Goal: Information Seeking & Learning: Learn about a topic

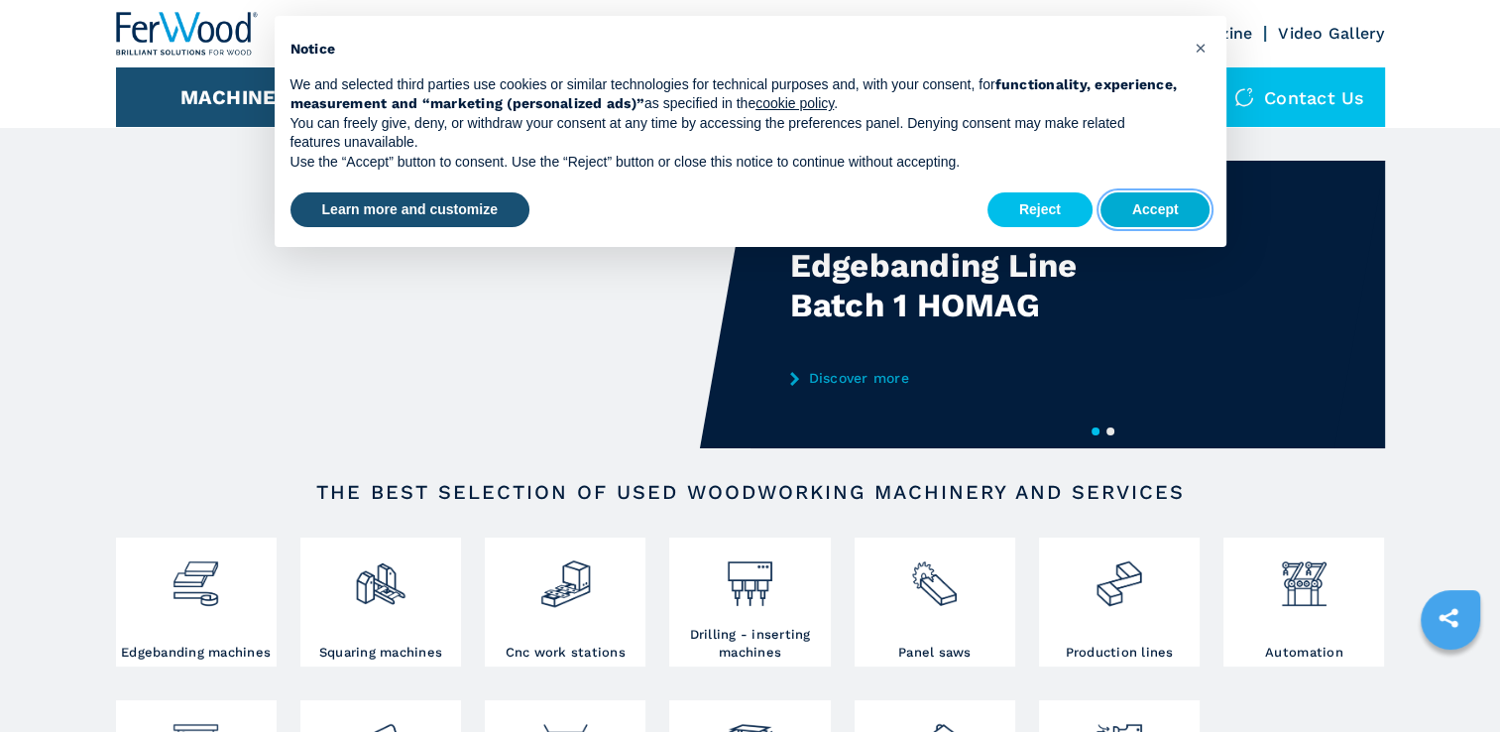
click at [1146, 213] on button "Accept" at bounding box center [1155, 210] width 110 height 36
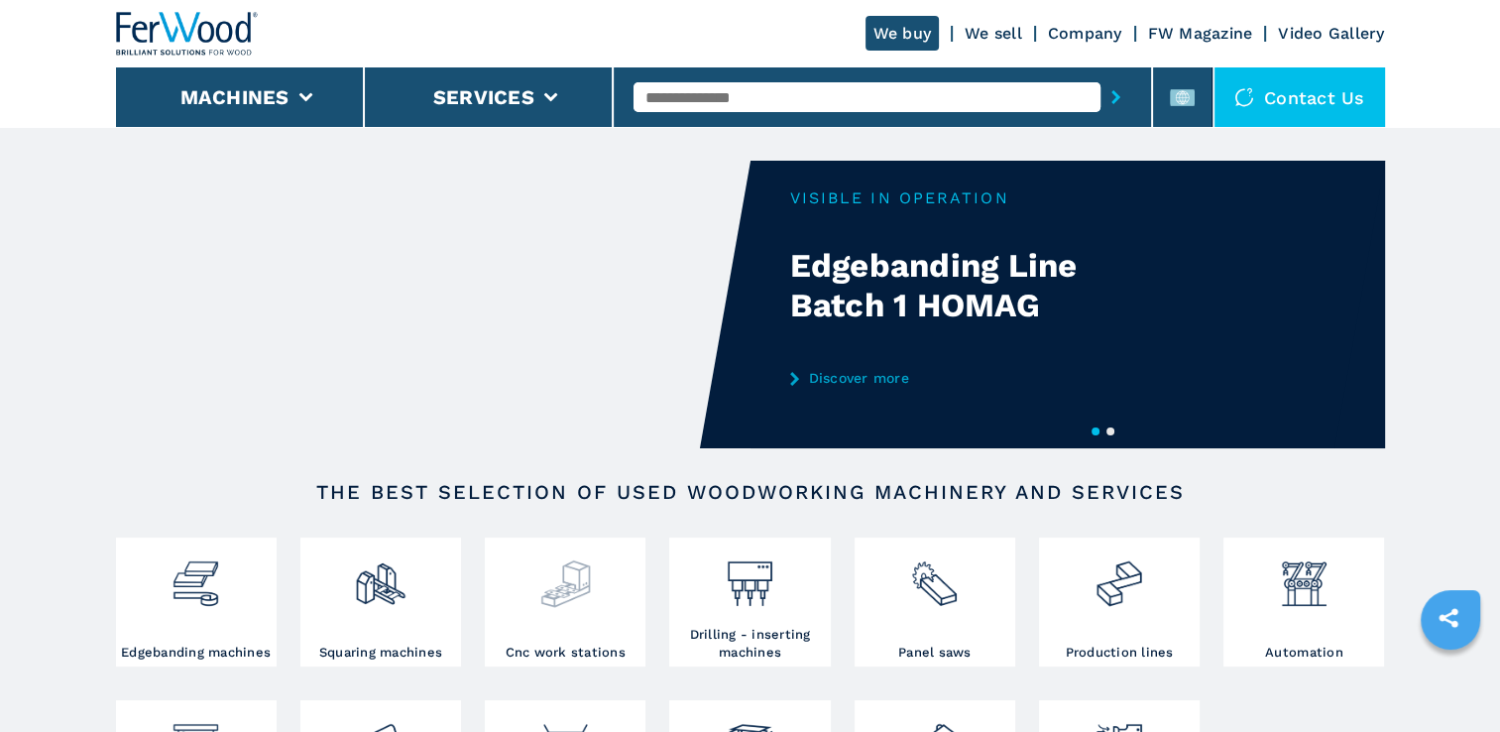
click at [611, 602] on div at bounding box center [565, 575] width 151 height 67
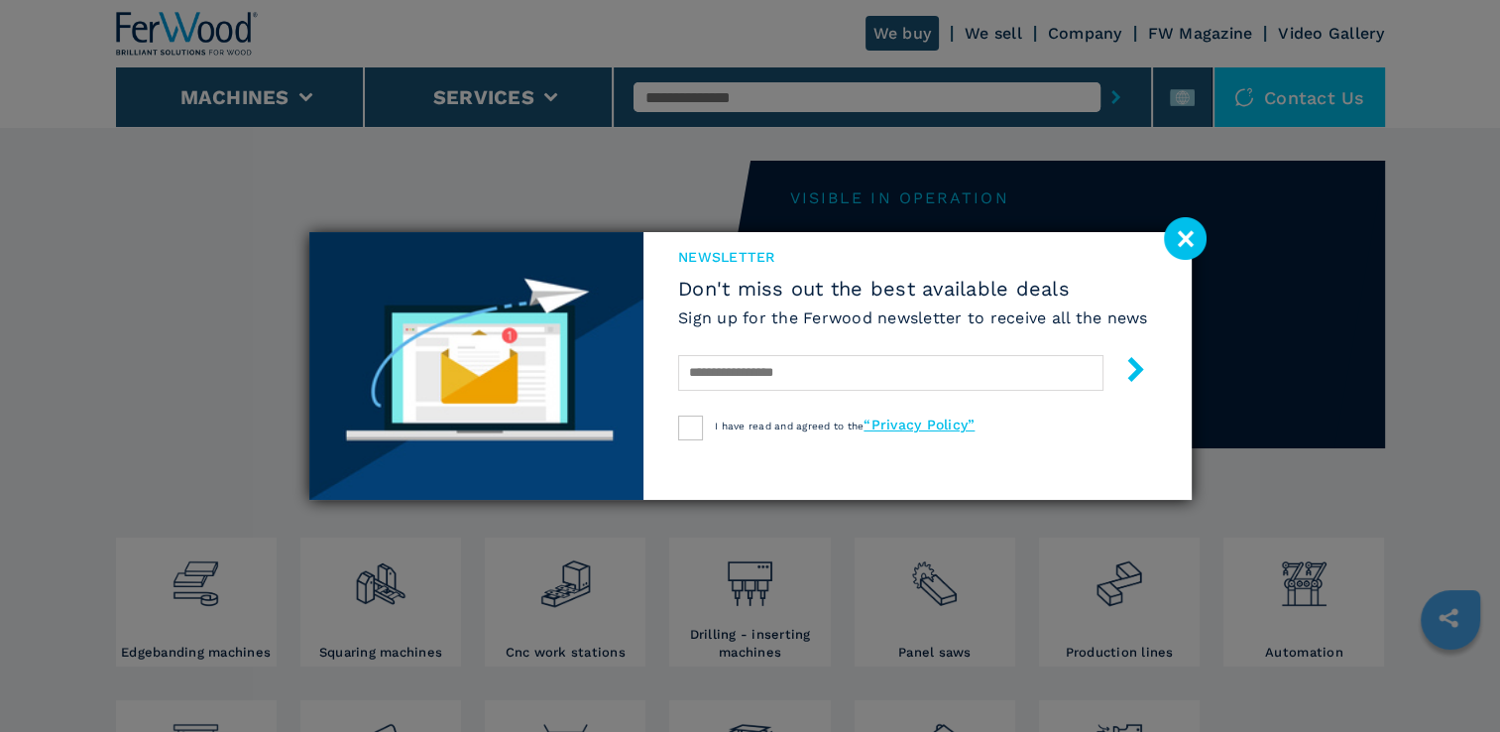
click at [1195, 241] on image at bounding box center [1185, 238] width 43 height 43
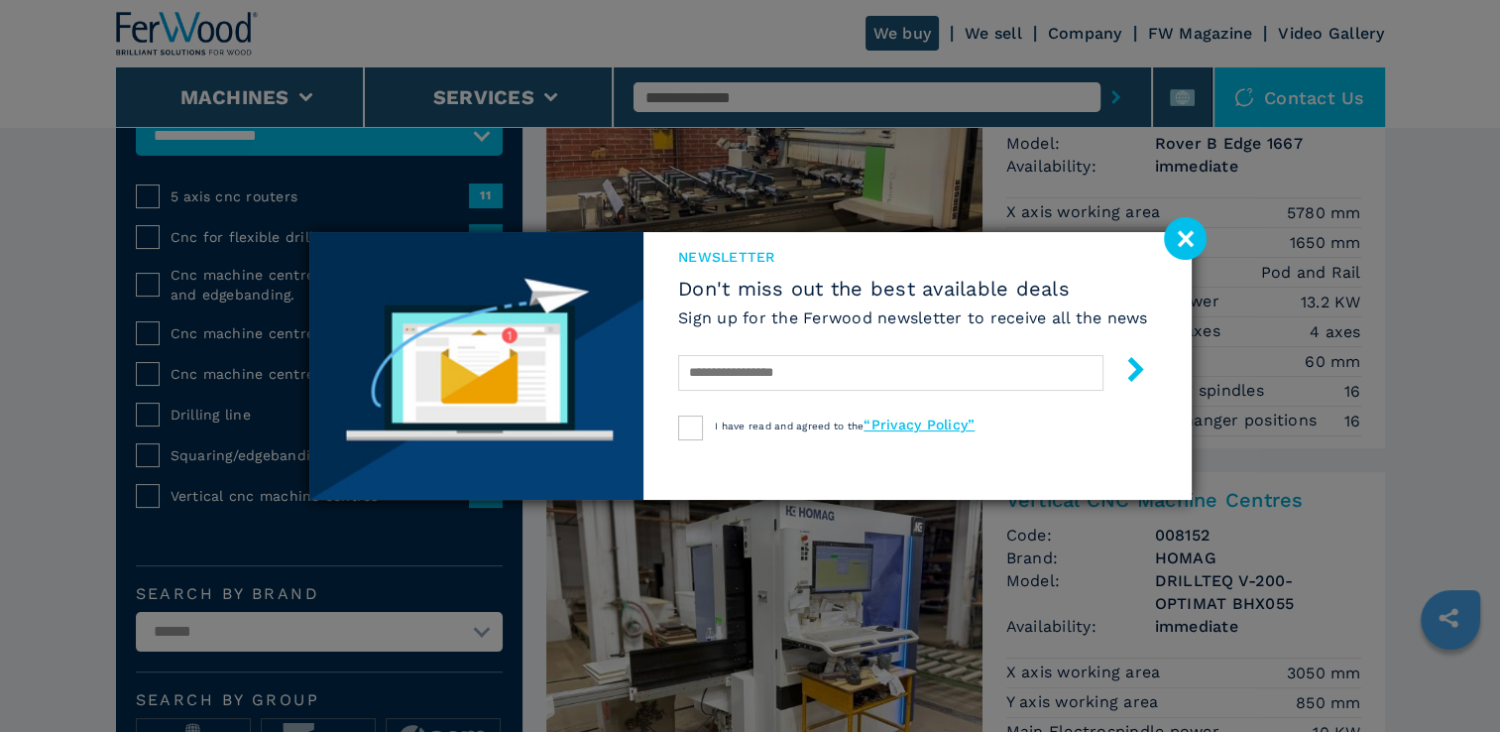
scroll to position [219, 0]
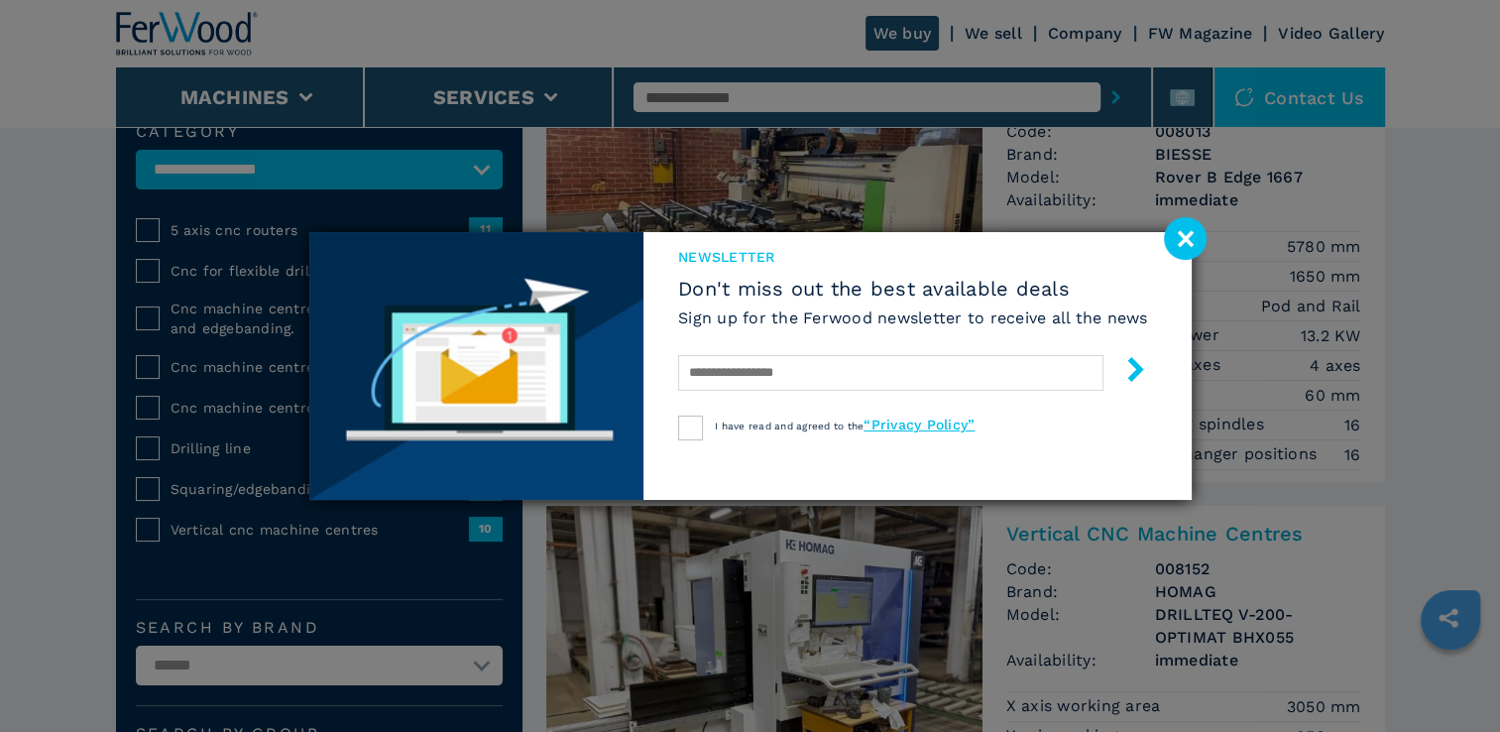
click at [1186, 246] on image at bounding box center [1185, 238] width 43 height 43
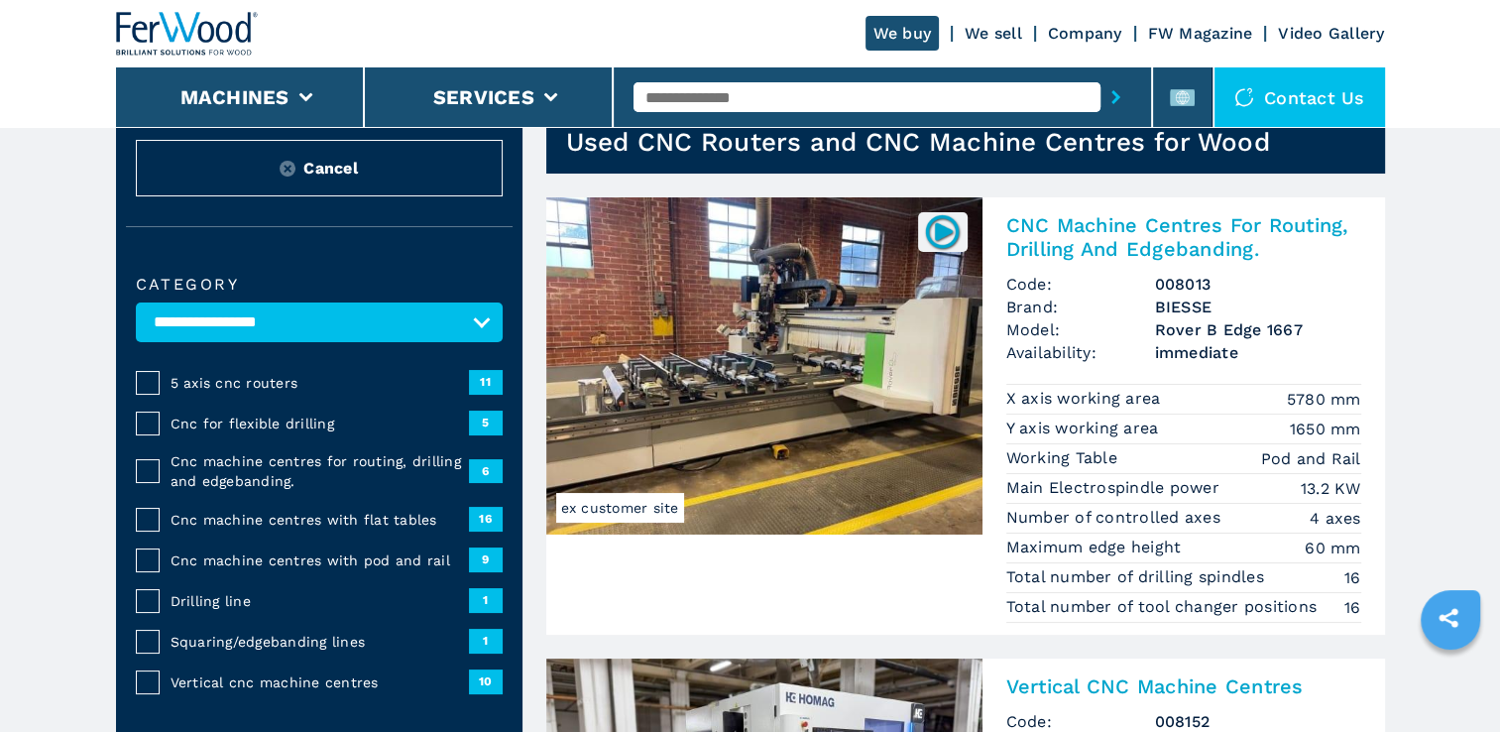
scroll to position [21, 0]
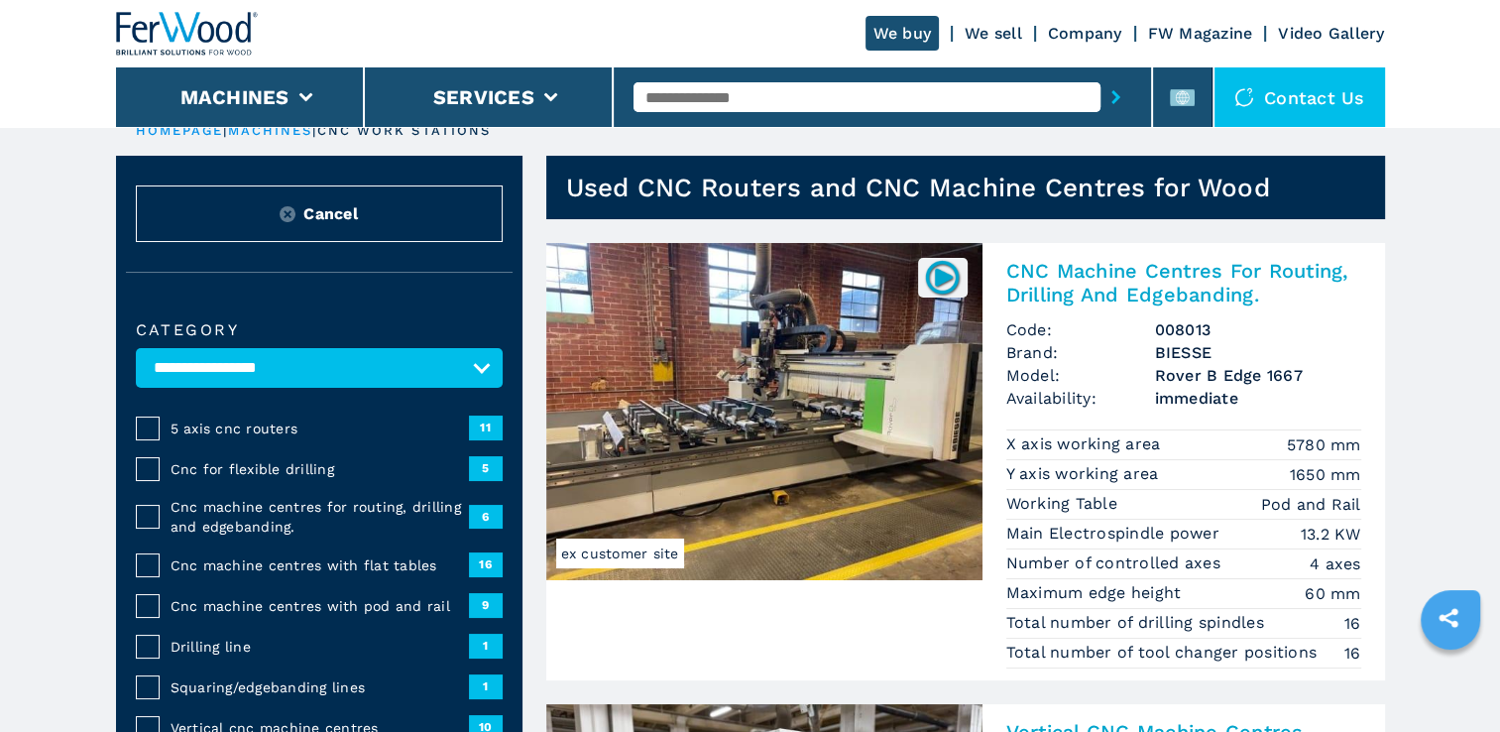
click at [1161, 277] on h2 "CNC Machine Centres For Routing, Drilling And Edgebanding." at bounding box center [1183, 283] width 355 height 48
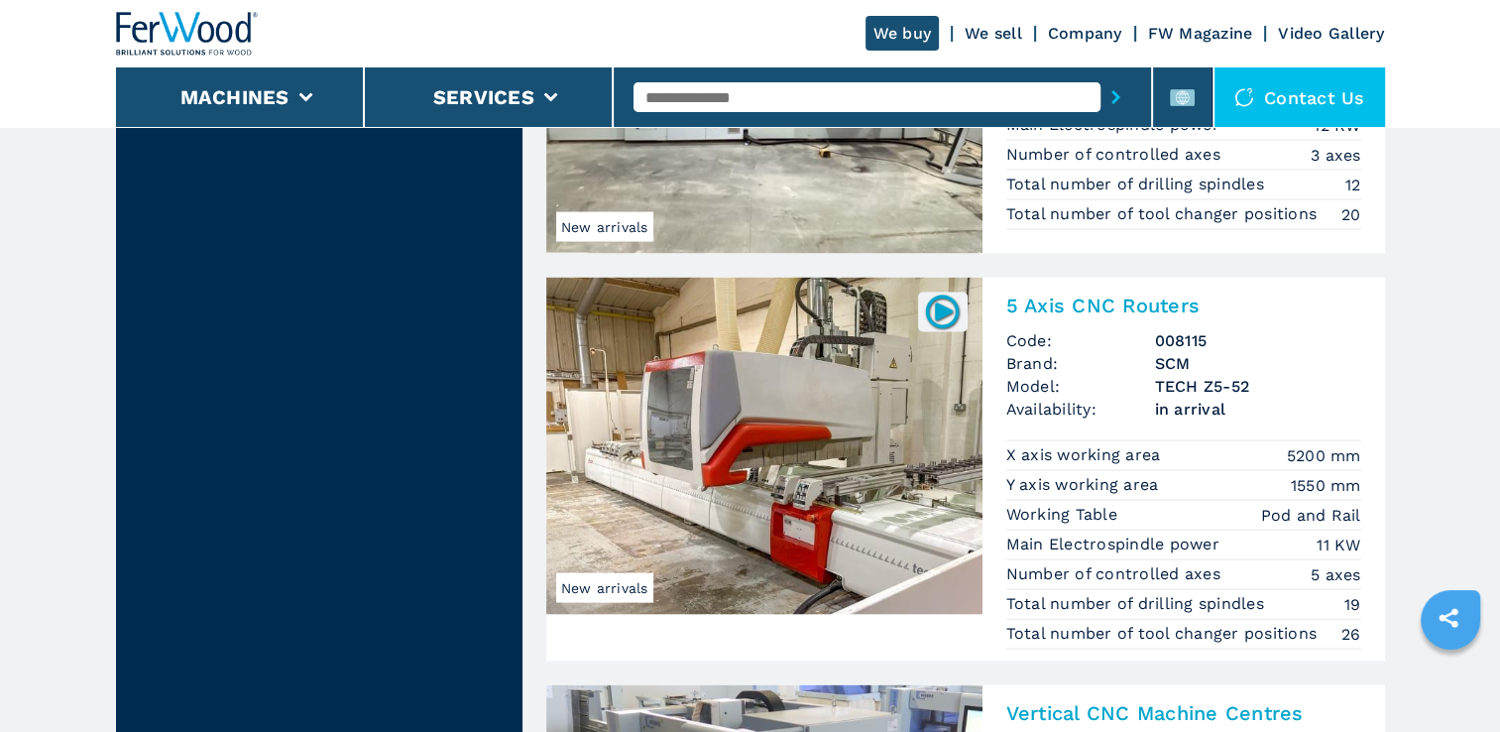
scroll to position [3997, 0]
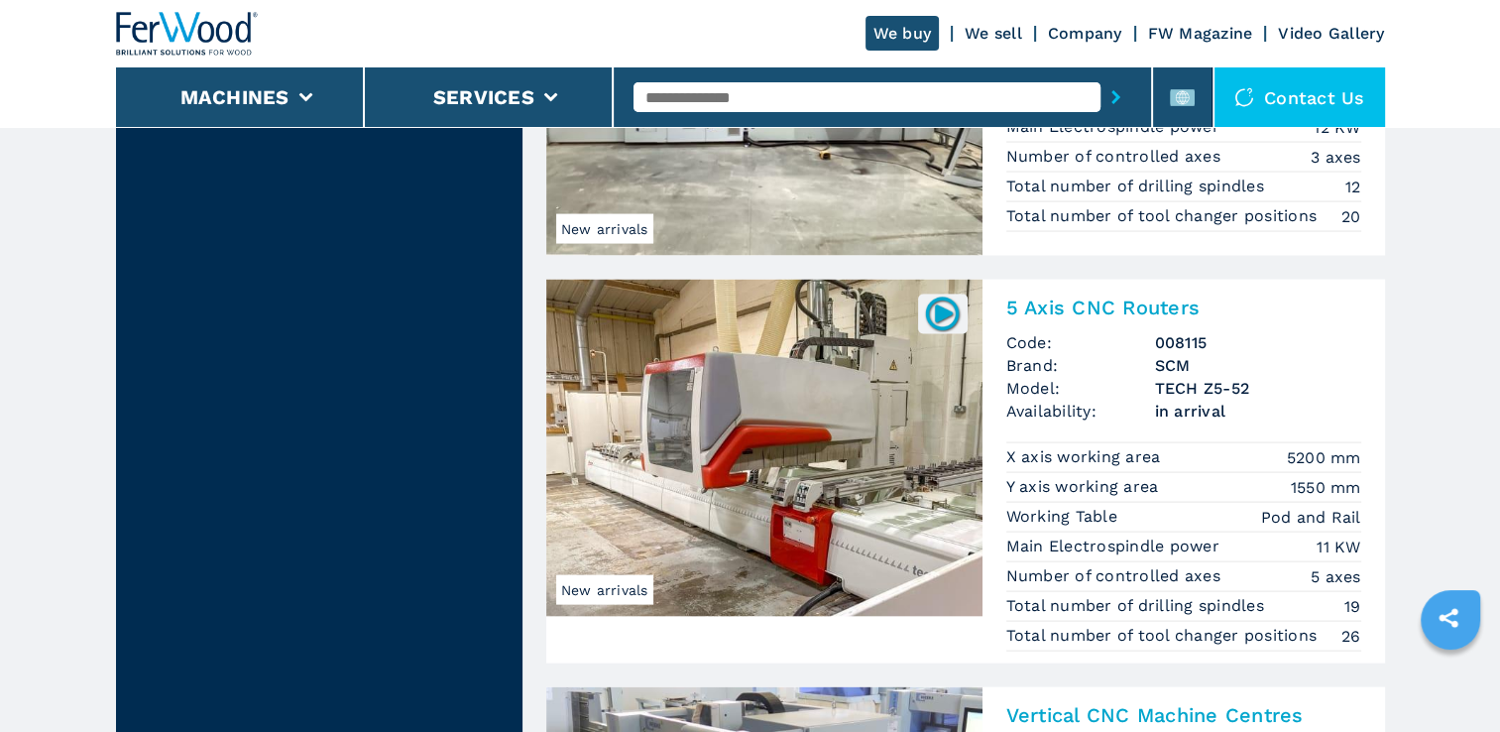
drag, startPoint x: 754, startPoint y: 404, endPoint x: 661, endPoint y: 382, distance: 95.9
click at [661, 382] on img at bounding box center [764, 448] width 436 height 337
click at [1119, 281] on div "5 Axis CNC Routers Code: 008115 Brand: SCM Model: TECH Z5-52 Availability: in a…" at bounding box center [1183, 472] width 402 height 384
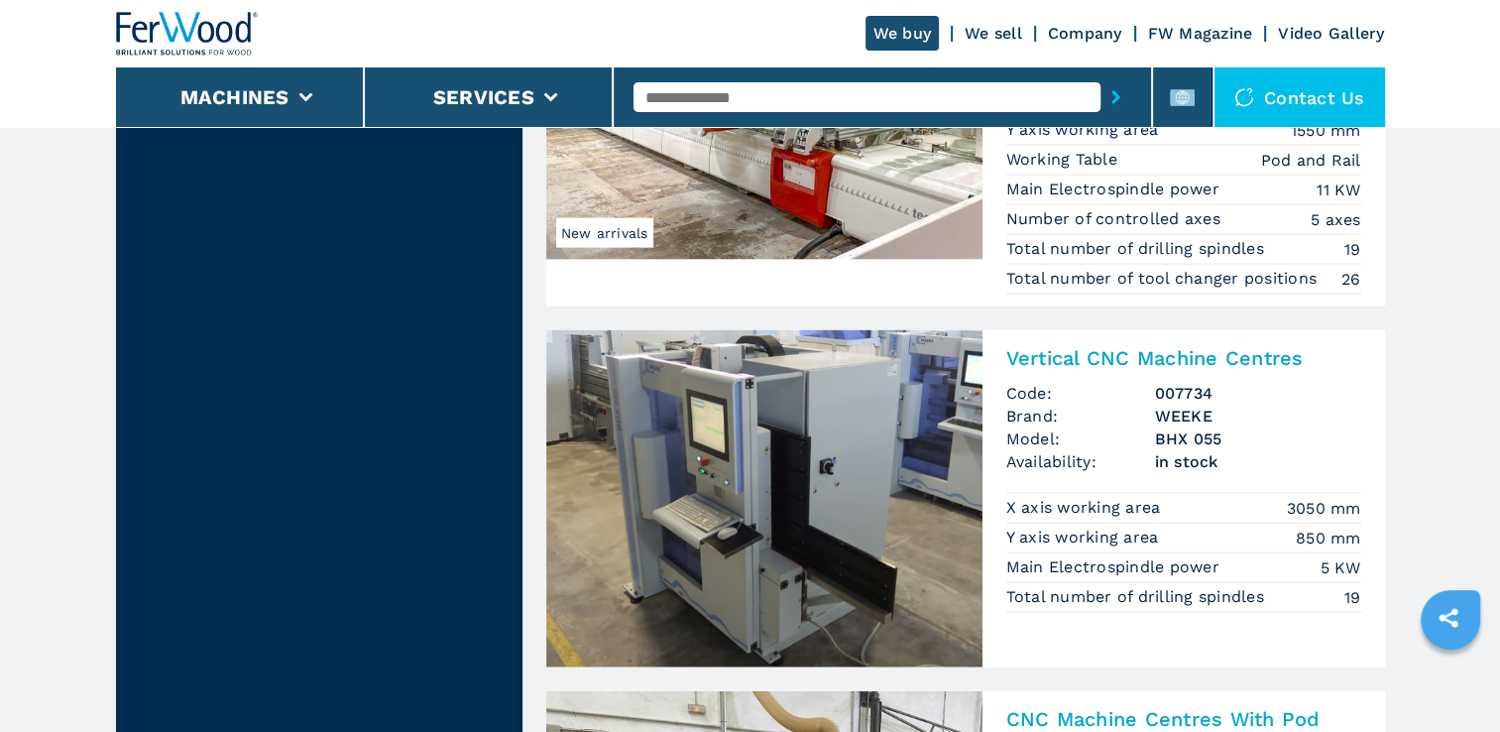
scroll to position [4356, 0]
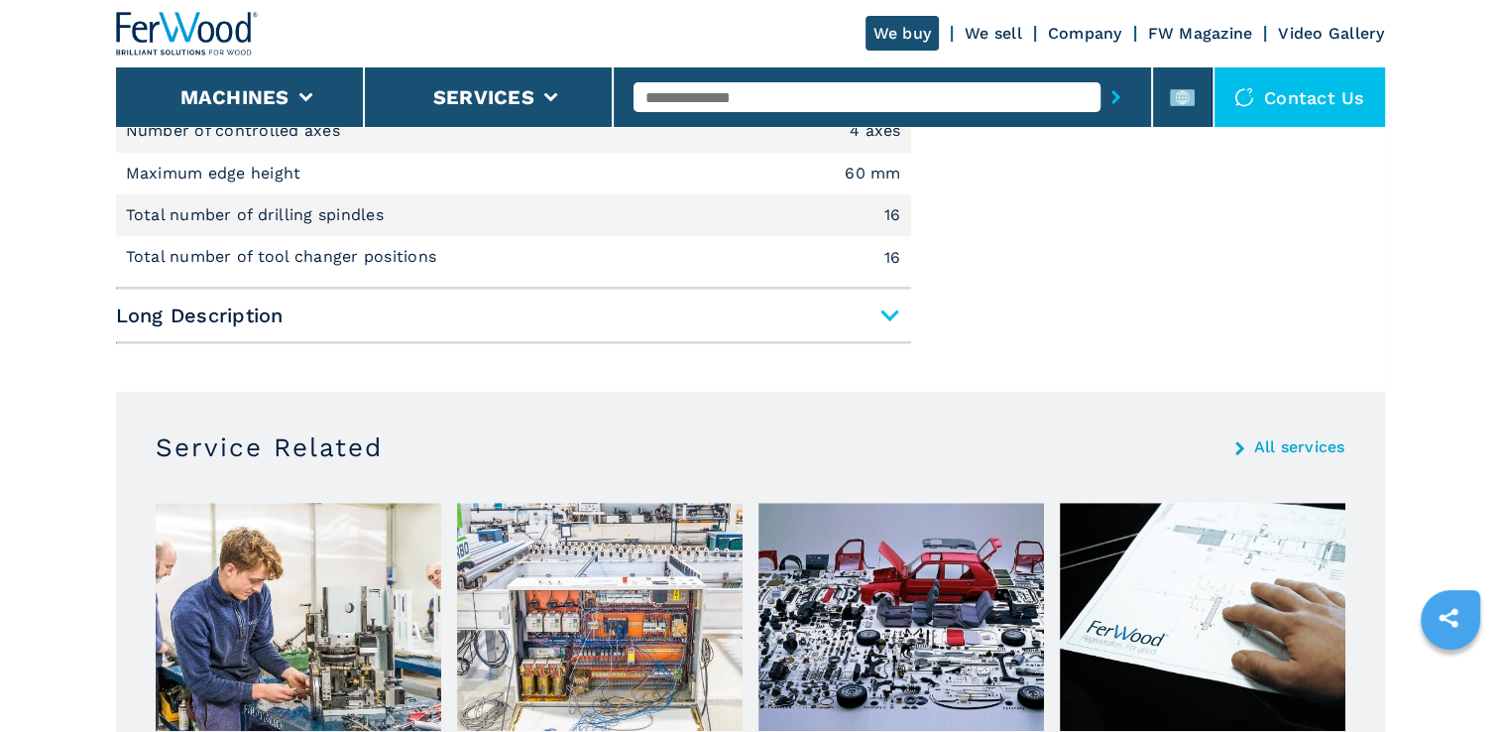
scroll to position [1098, 0]
click at [874, 310] on span "Long Description" at bounding box center [513, 314] width 795 height 36
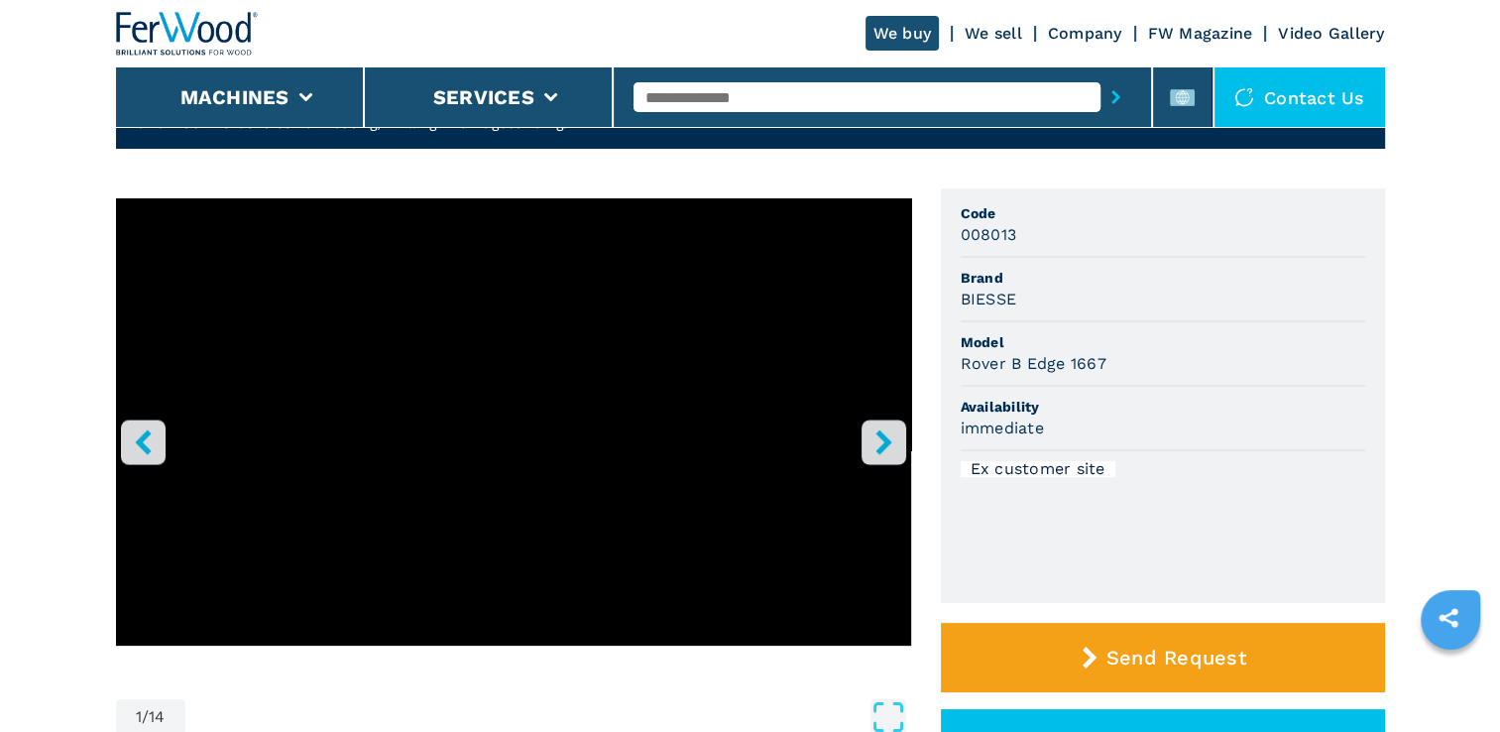
scroll to position [114, 0]
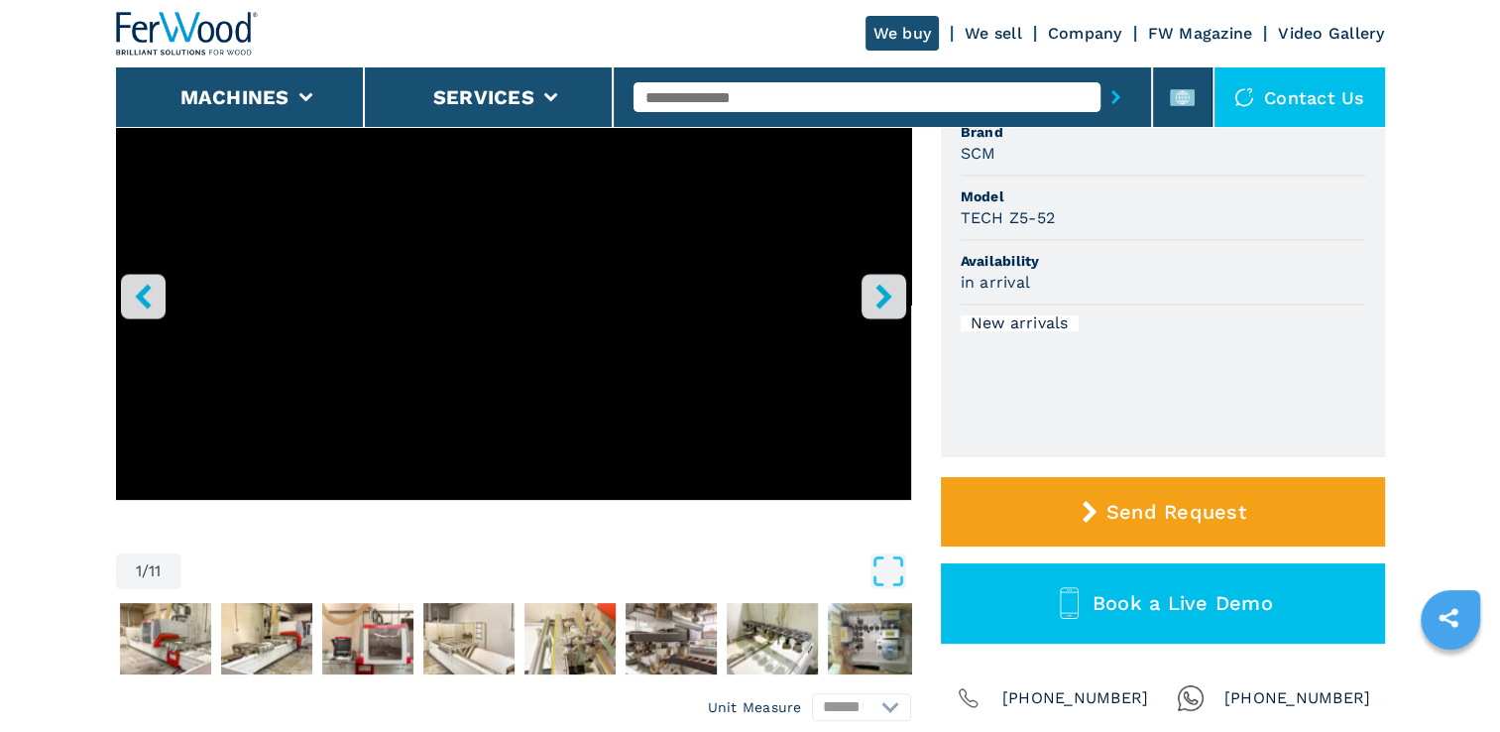
scroll to position [148, 0]
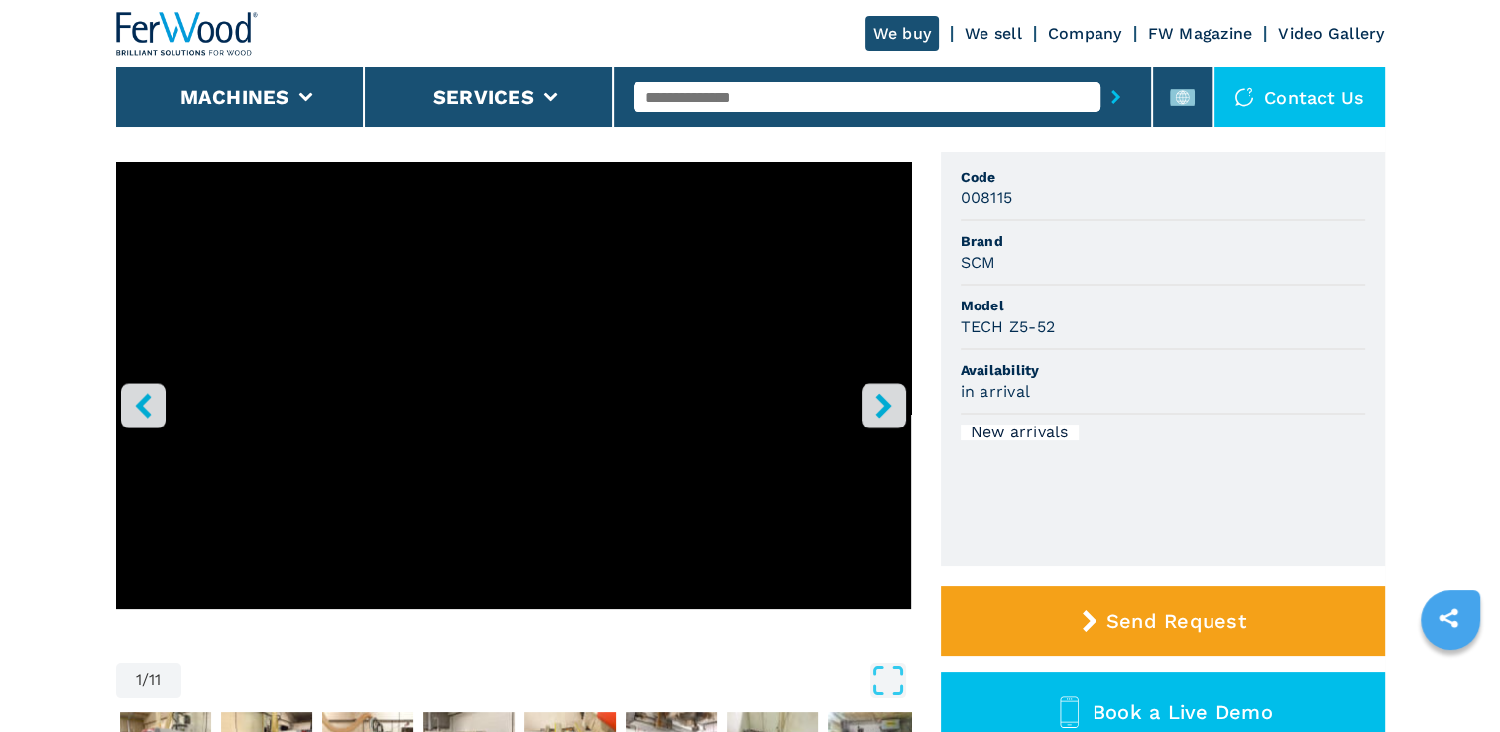
click at [885, 406] on icon "right-button" at bounding box center [883, 405] width 16 height 25
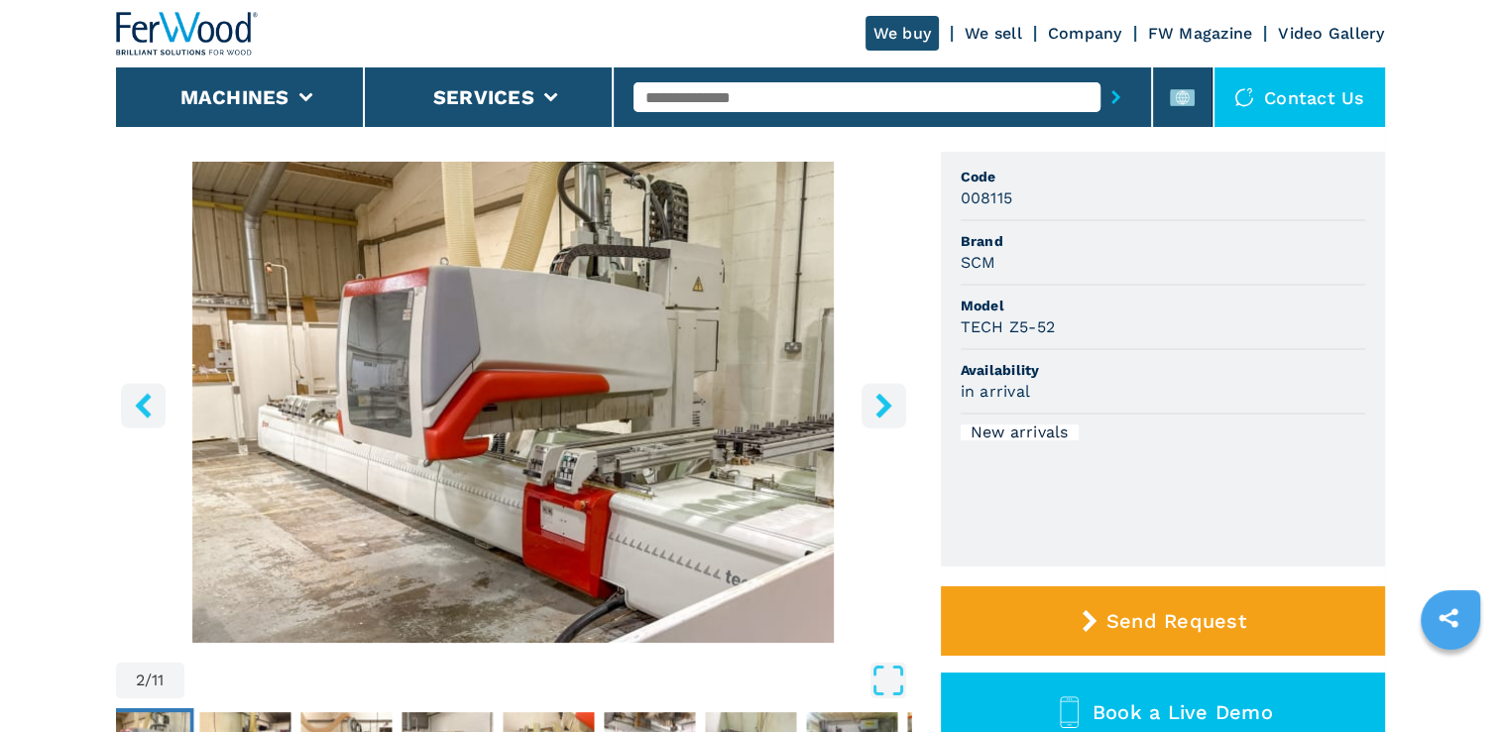
click at [885, 406] on icon "right-button" at bounding box center [883, 405] width 16 height 25
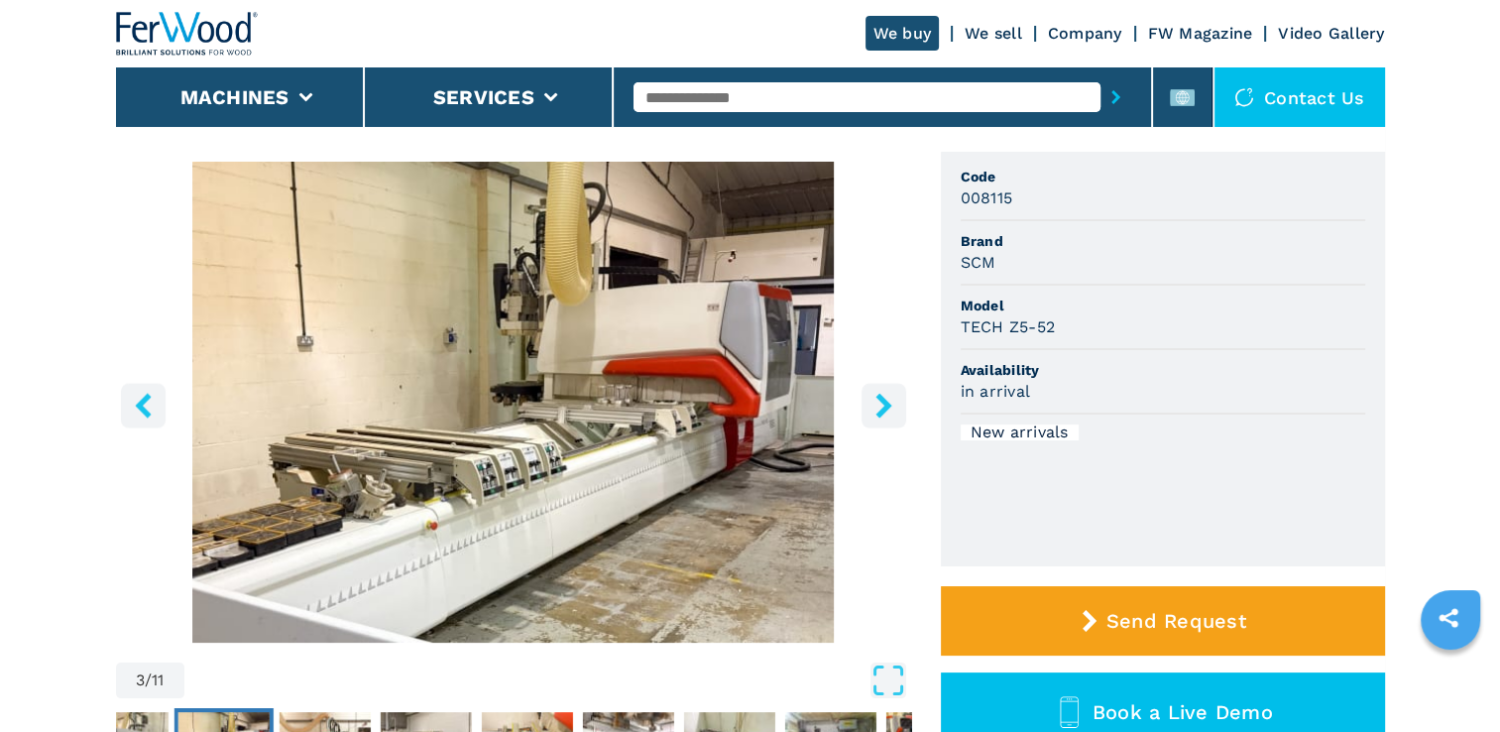
click at [885, 406] on icon "right-button" at bounding box center [883, 405] width 16 height 25
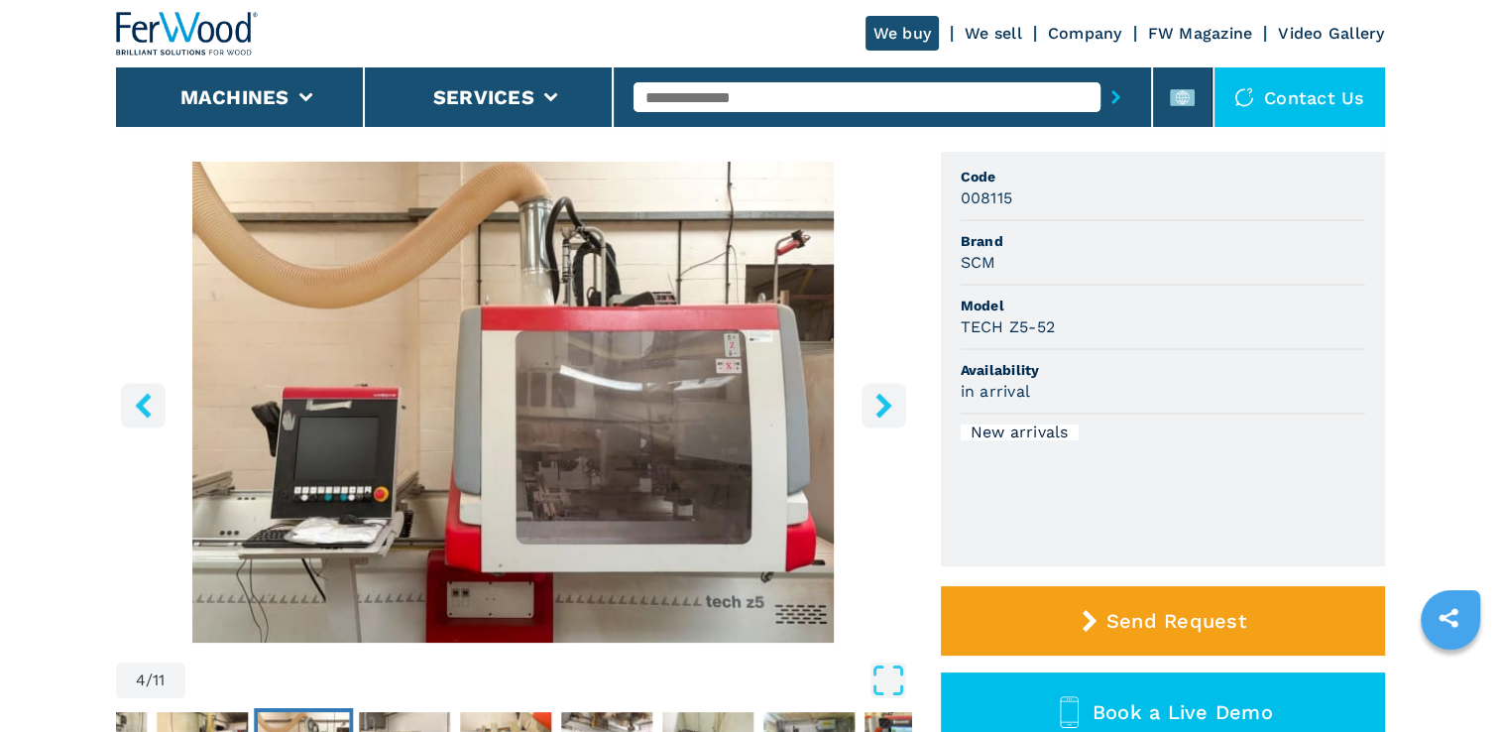
drag, startPoint x: 885, startPoint y: 406, endPoint x: 884, endPoint y: 395, distance: 11.9
click at [884, 395] on icon "right-button" at bounding box center [883, 405] width 25 height 25
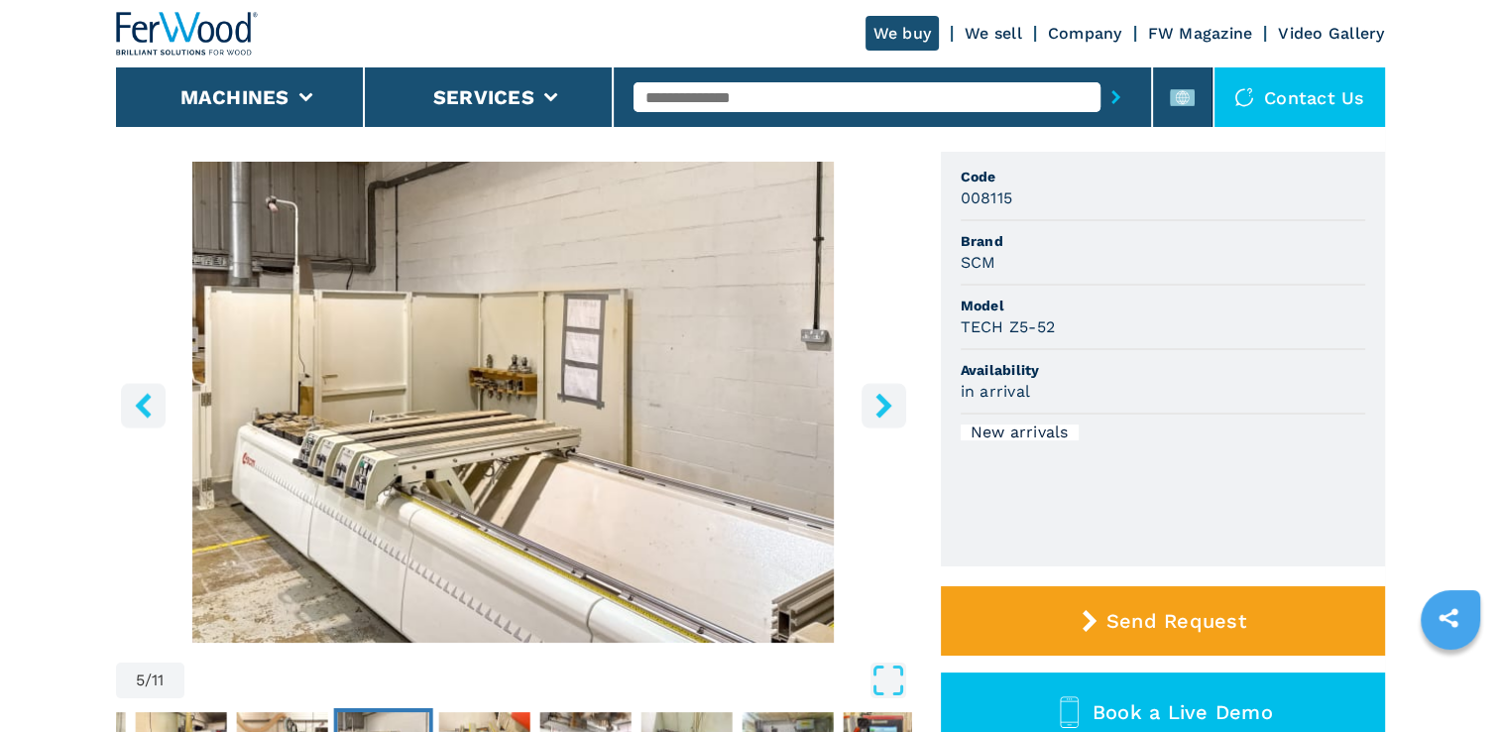
drag, startPoint x: 884, startPoint y: 395, endPoint x: 872, endPoint y: 398, distance: 12.5
click at [872, 398] on icon "right-button" at bounding box center [883, 405] width 25 height 25
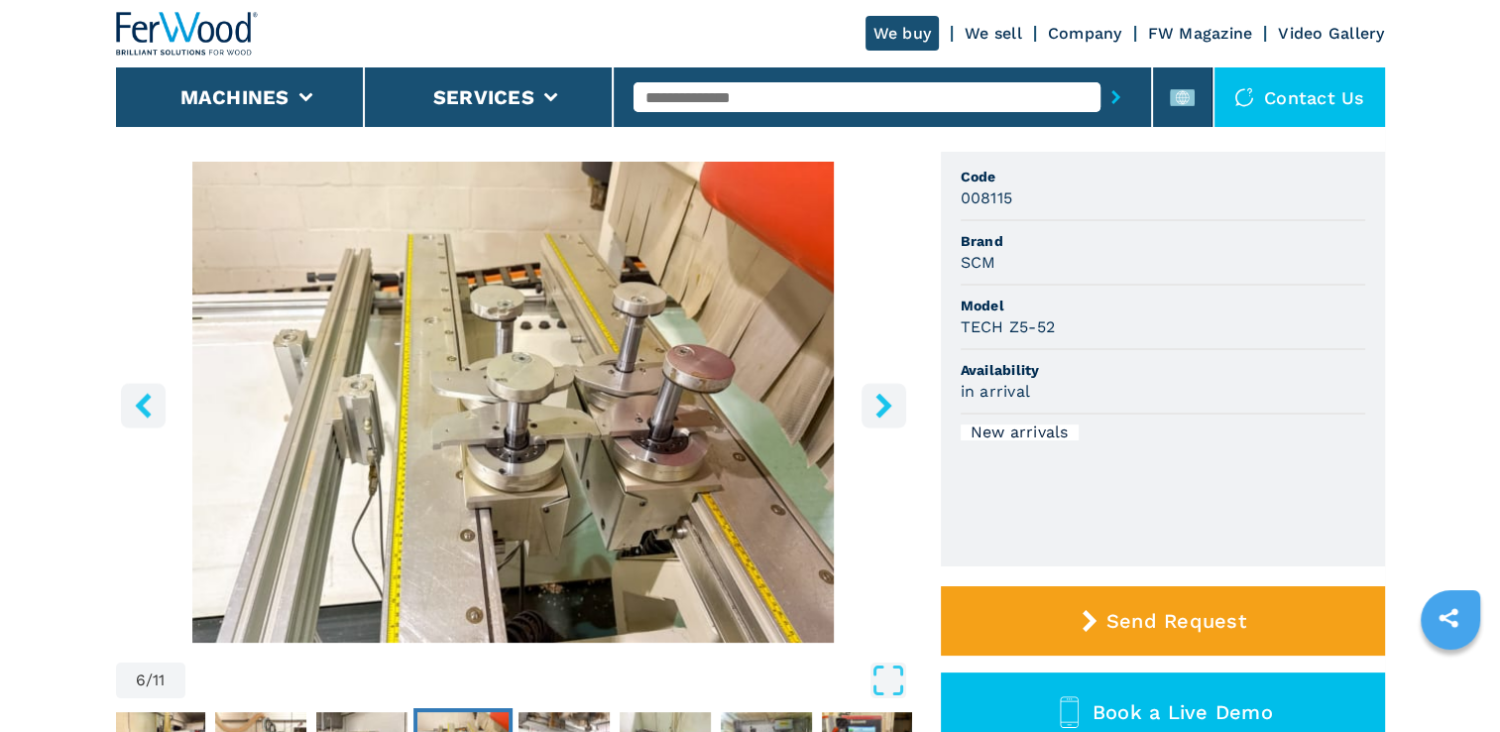
click at [872, 398] on icon "right-button" at bounding box center [883, 405] width 25 height 25
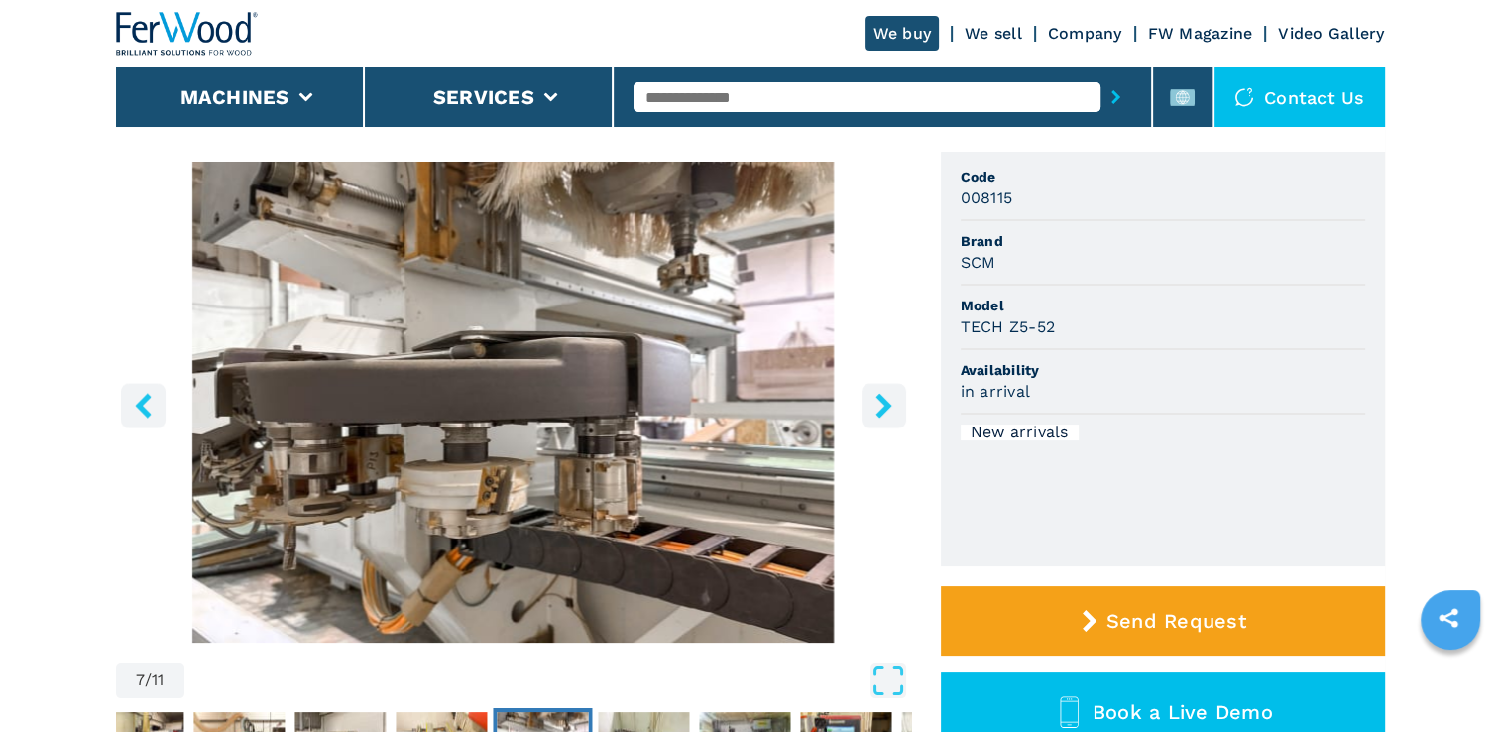
click at [146, 422] on button "left-button" at bounding box center [143, 405] width 45 height 45
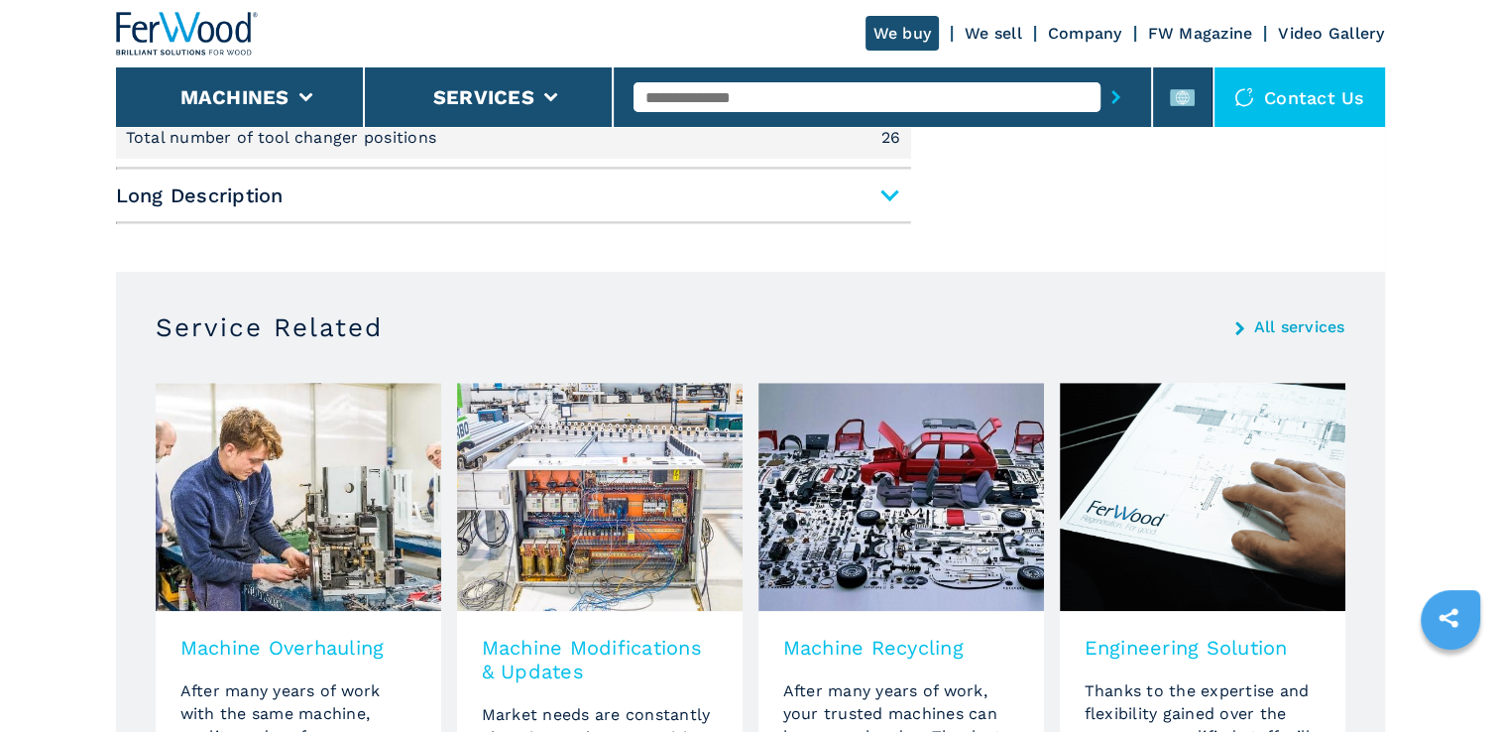
scroll to position [1179, 0]
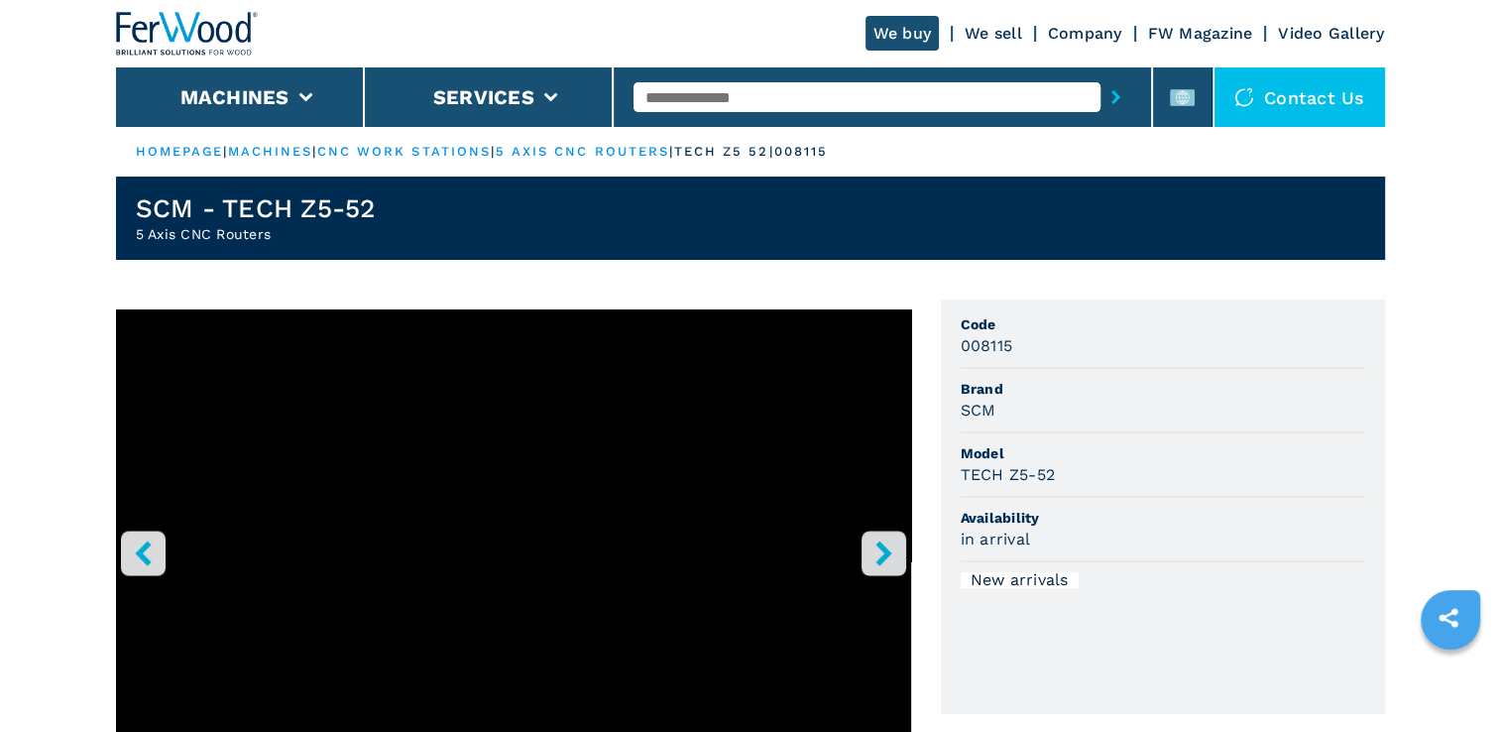
click at [411, 152] on link "cnc work stations" at bounding box center [404, 151] width 174 height 15
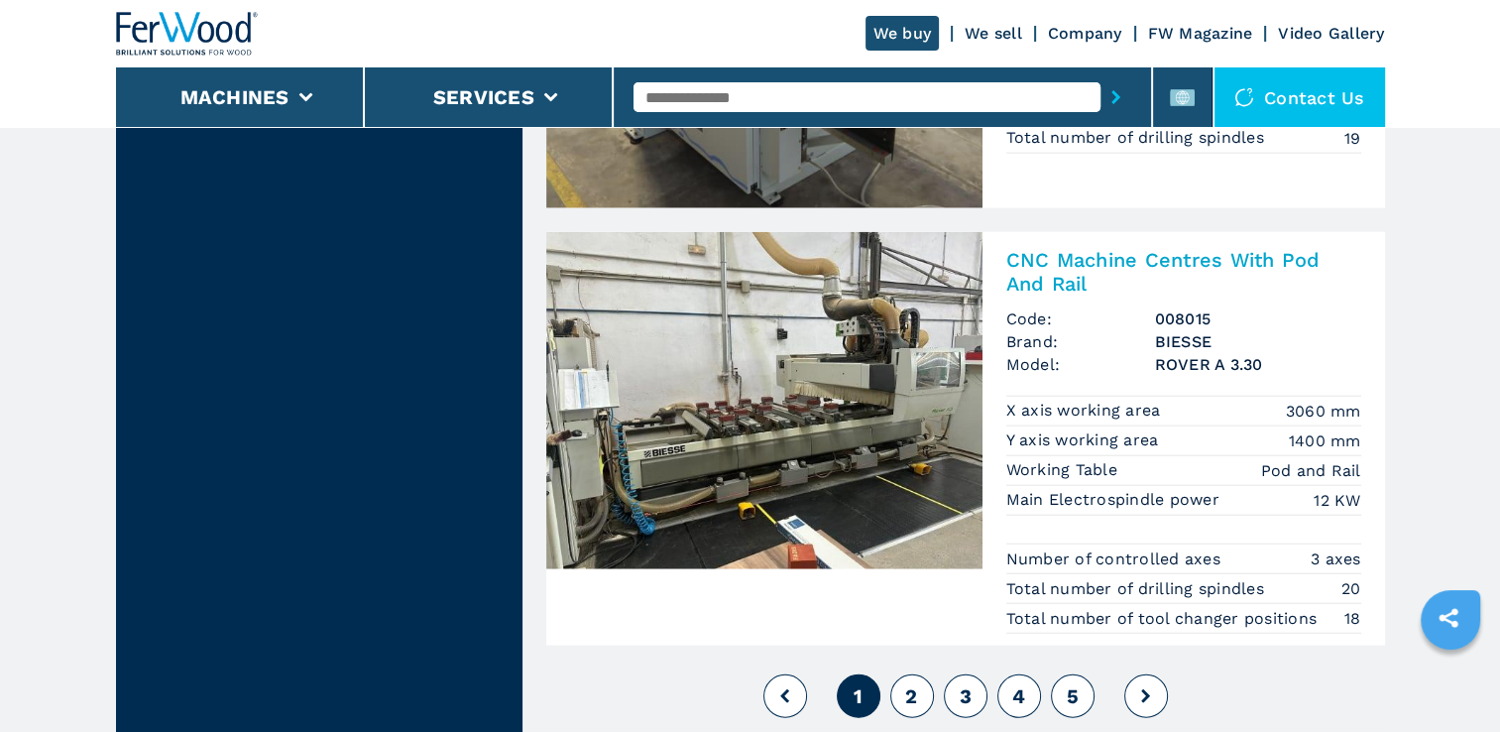
scroll to position [4872, 0]
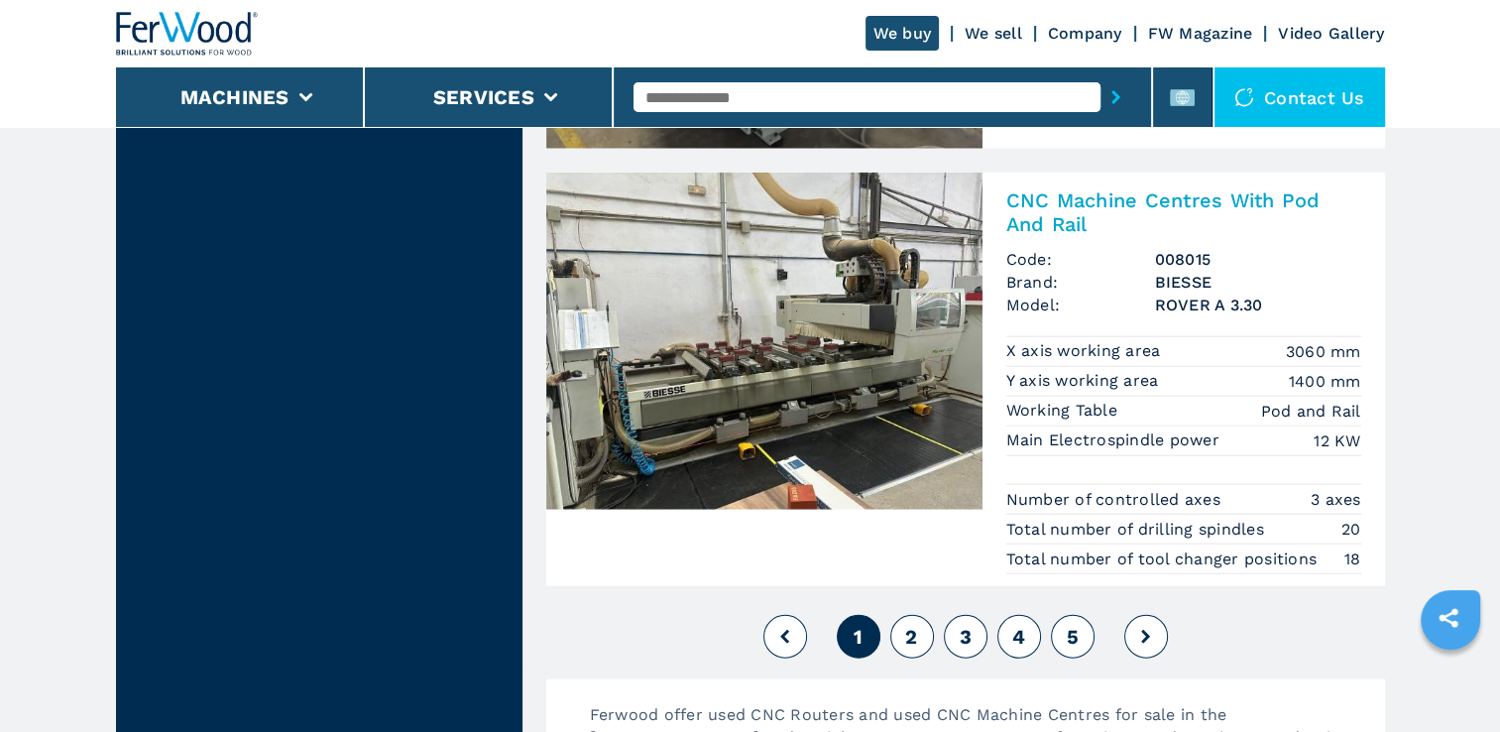
drag, startPoint x: 856, startPoint y: 267, endPoint x: 734, endPoint y: 225, distance: 129.8
click at [734, 225] on img at bounding box center [764, 340] width 436 height 337
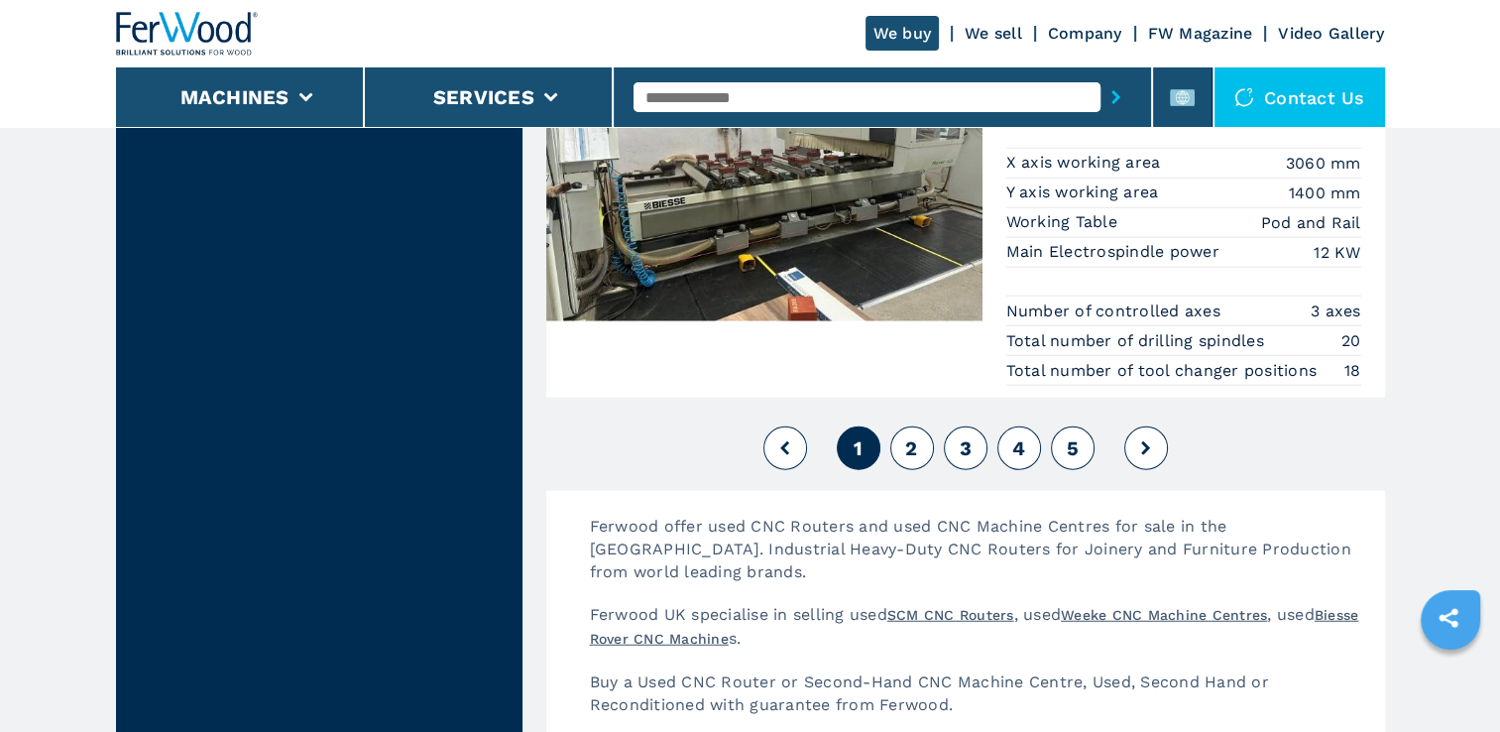
scroll to position [4972, 0]
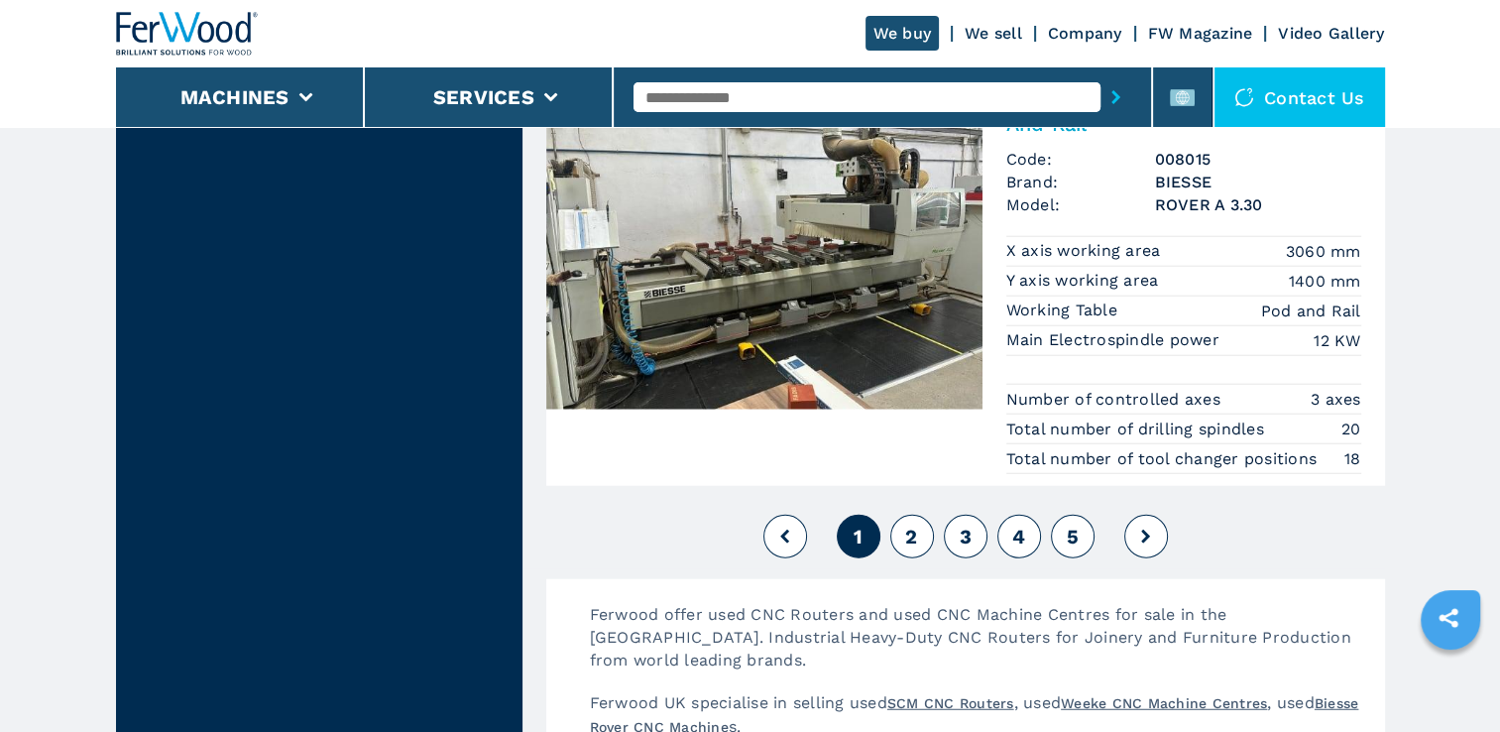
click at [917, 514] on button "2" at bounding box center [912, 536] width 44 height 44
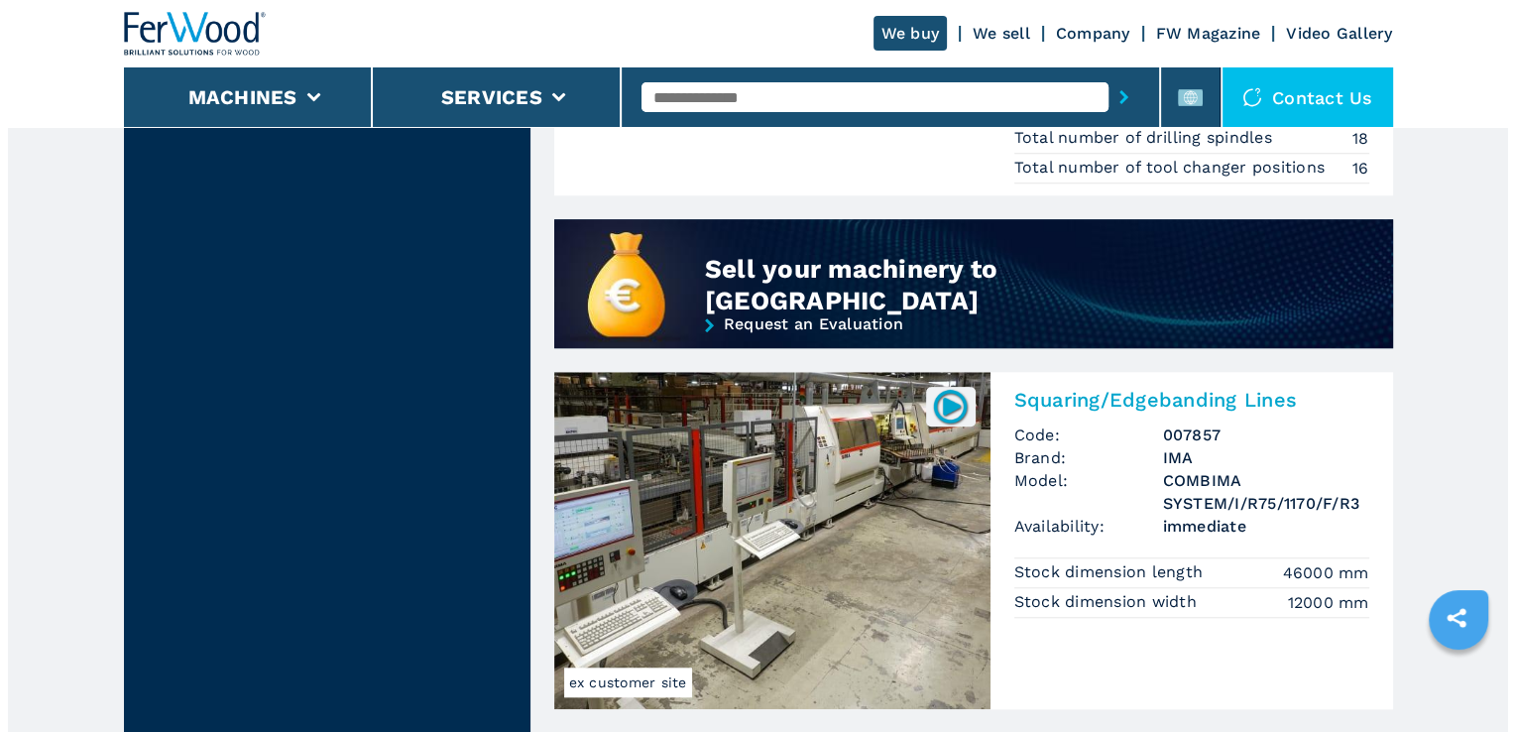
scroll to position [1646, 0]
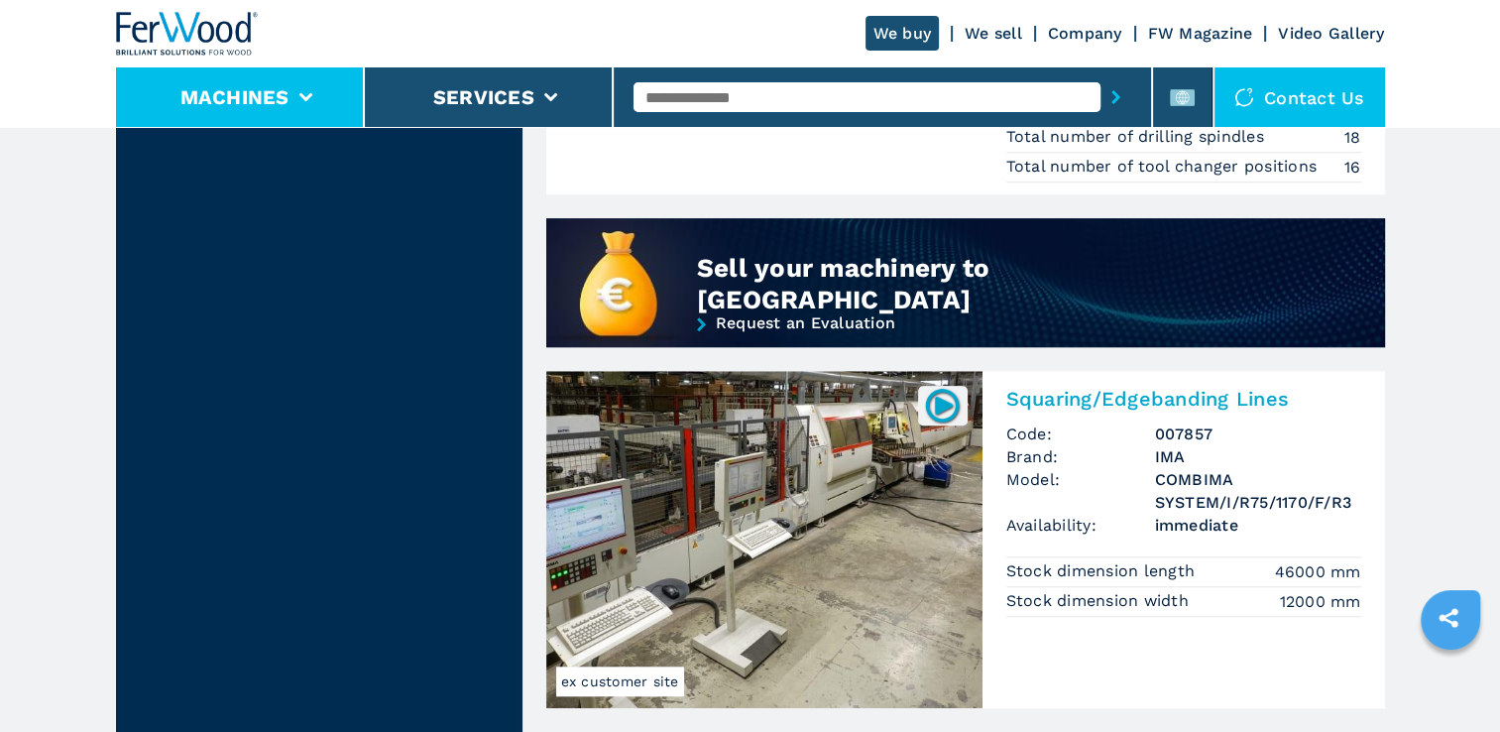
click at [242, 77] on li "Machines" at bounding box center [240, 96] width 249 height 59
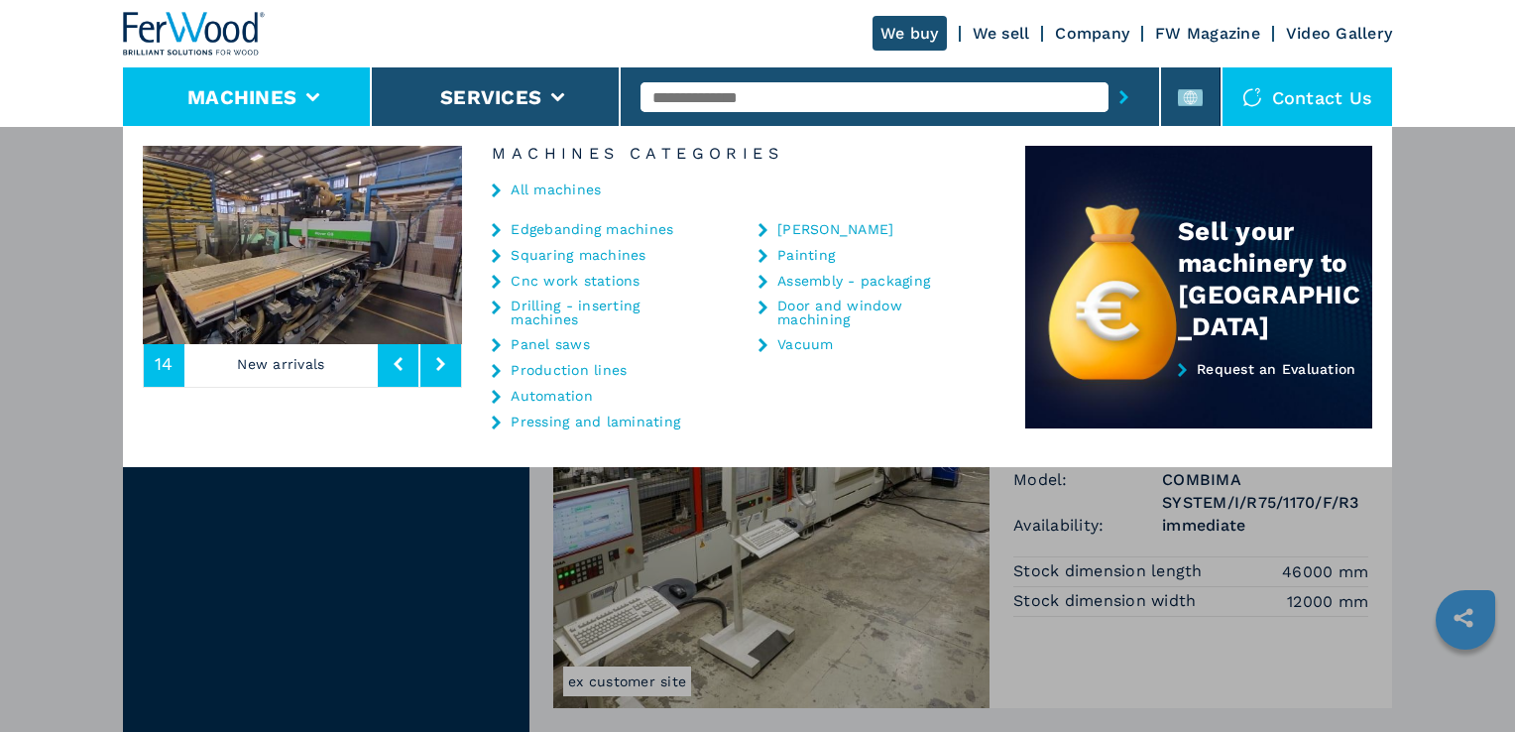
click at [826, 230] on link "[PERSON_NAME]" at bounding box center [835, 229] width 116 height 14
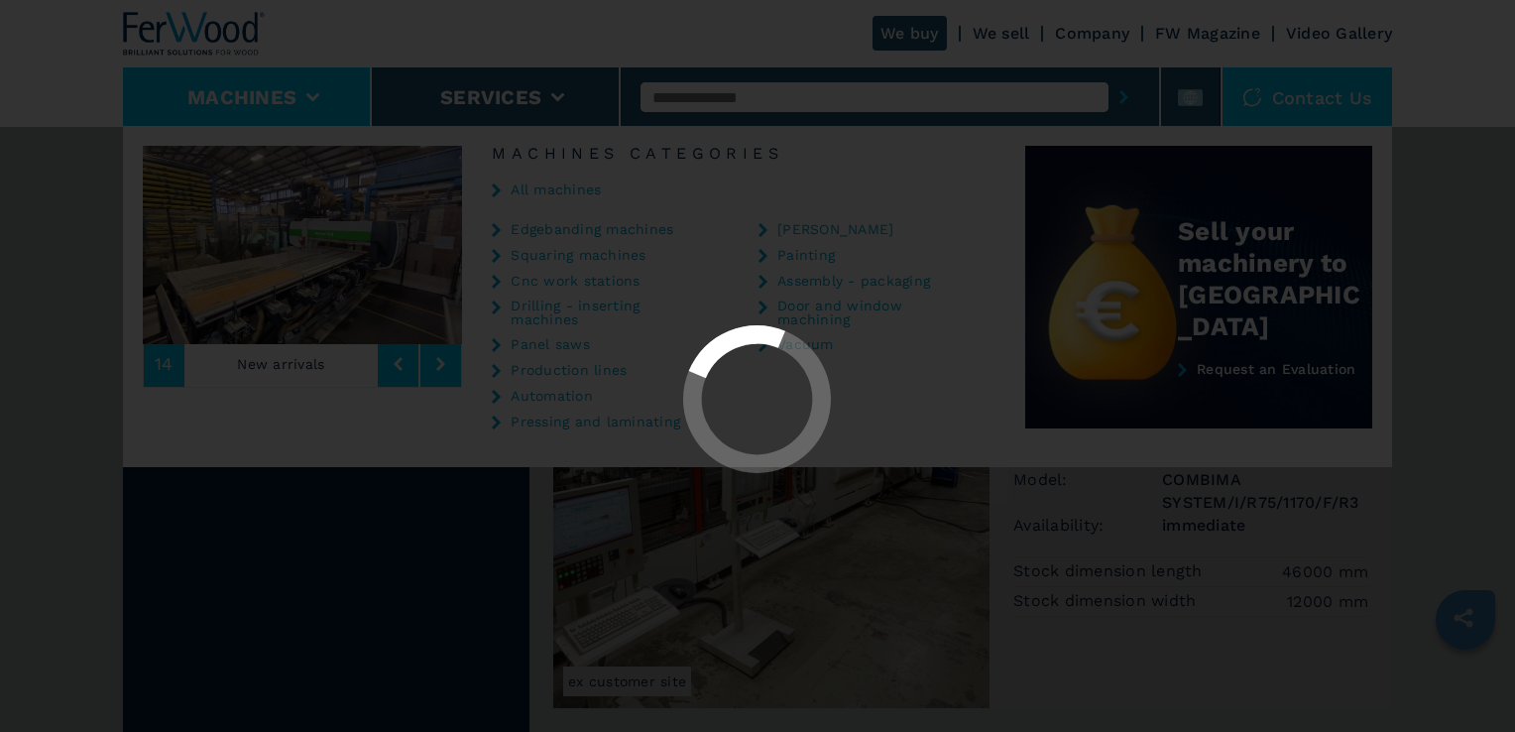
select select "*******"
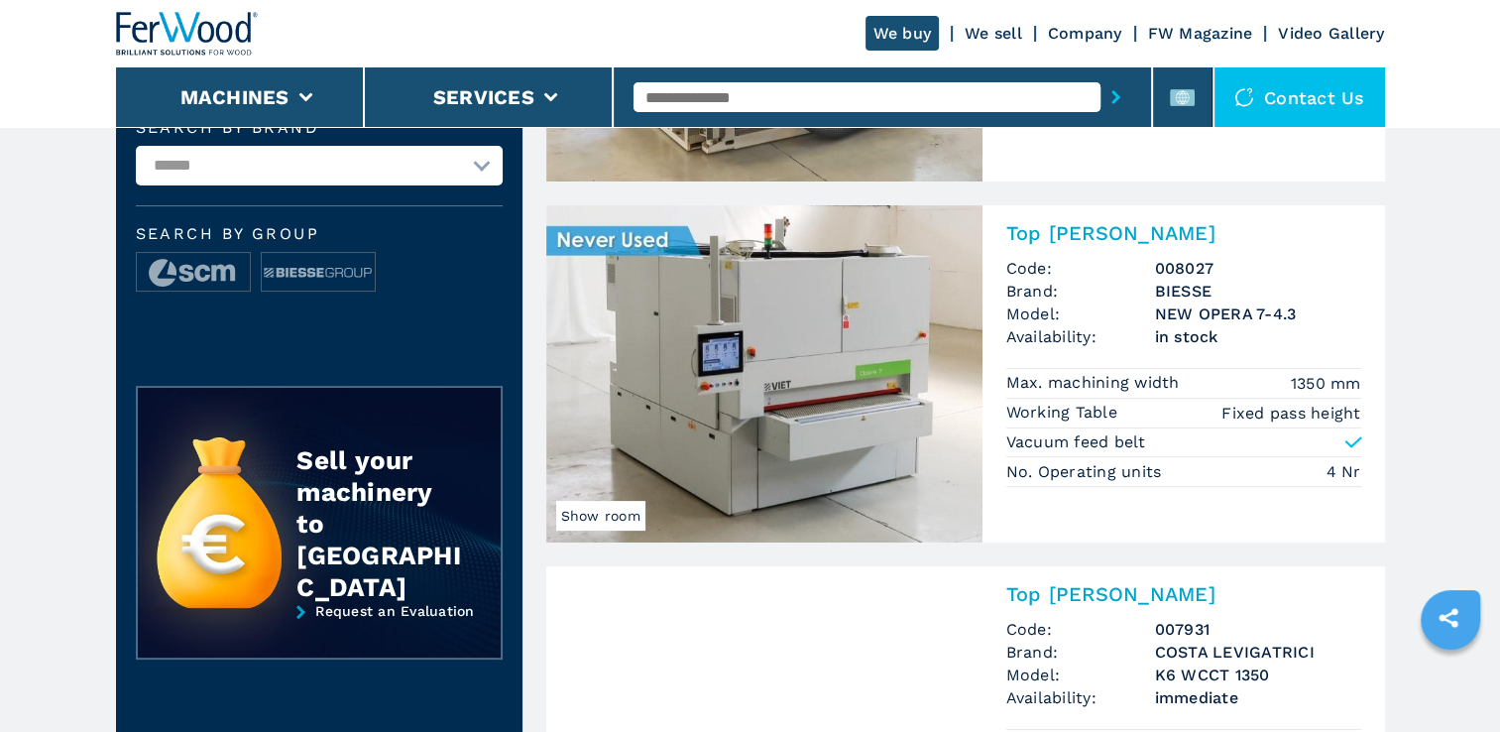
scroll to position [391, 0]
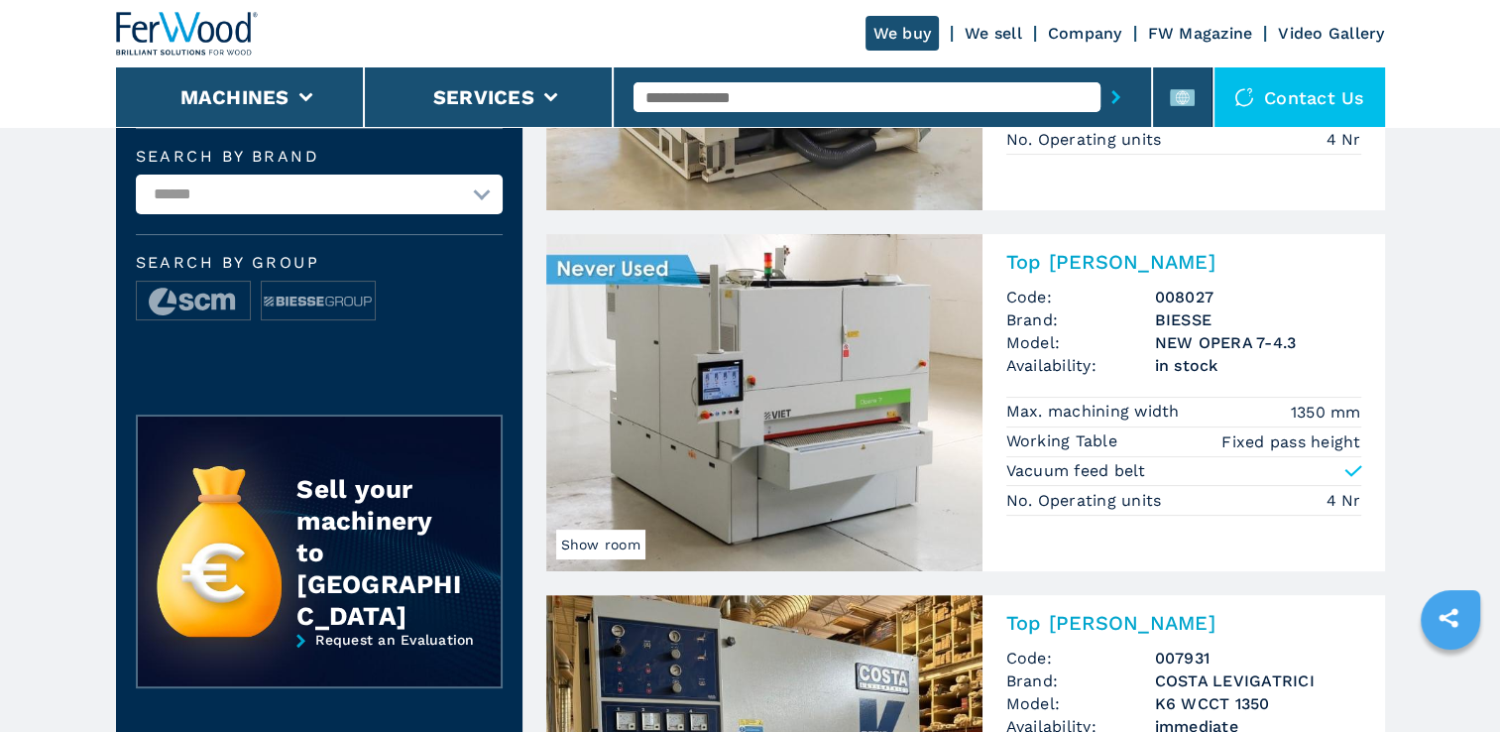
click at [174, 43] on img at bounding box center [187, 34] width 143 height 44
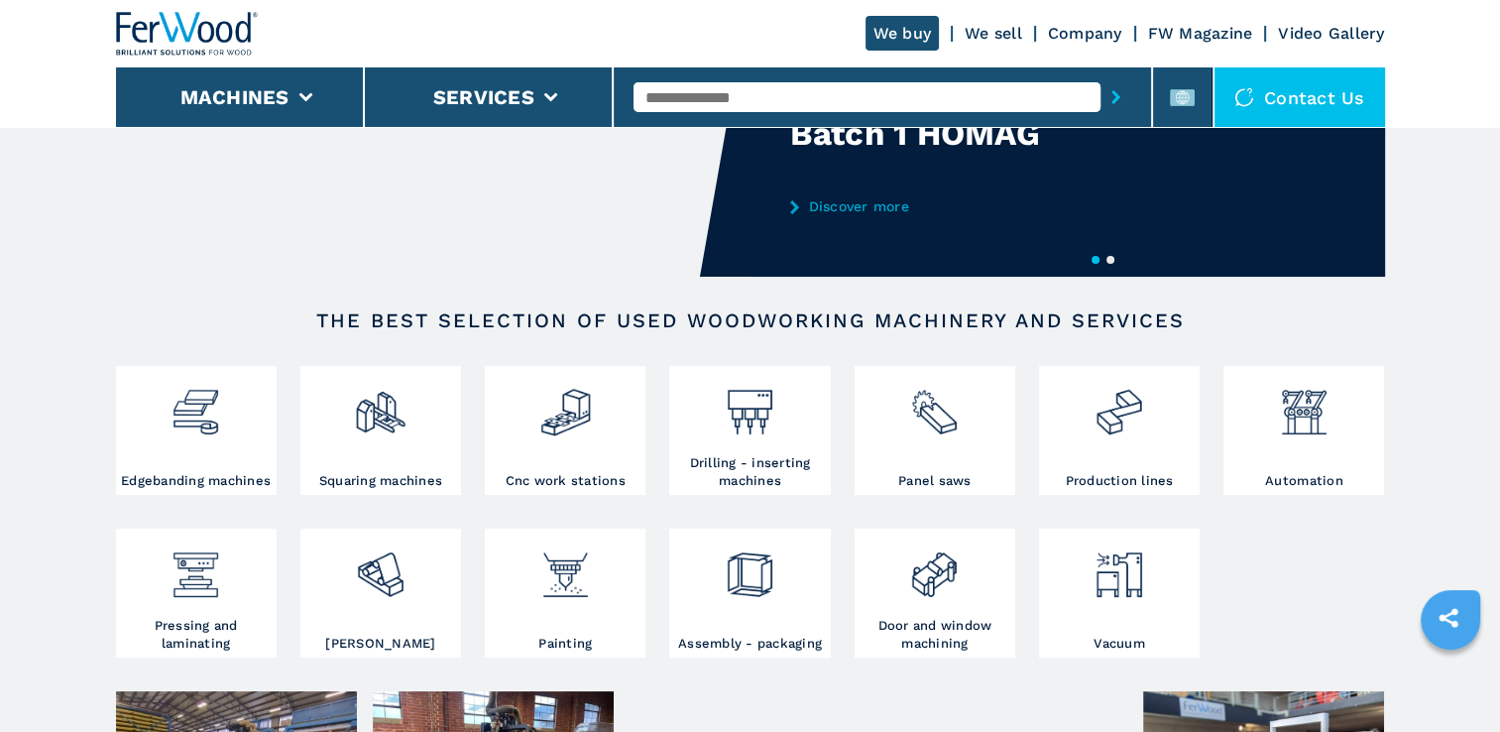
scroll to position [174, 0]
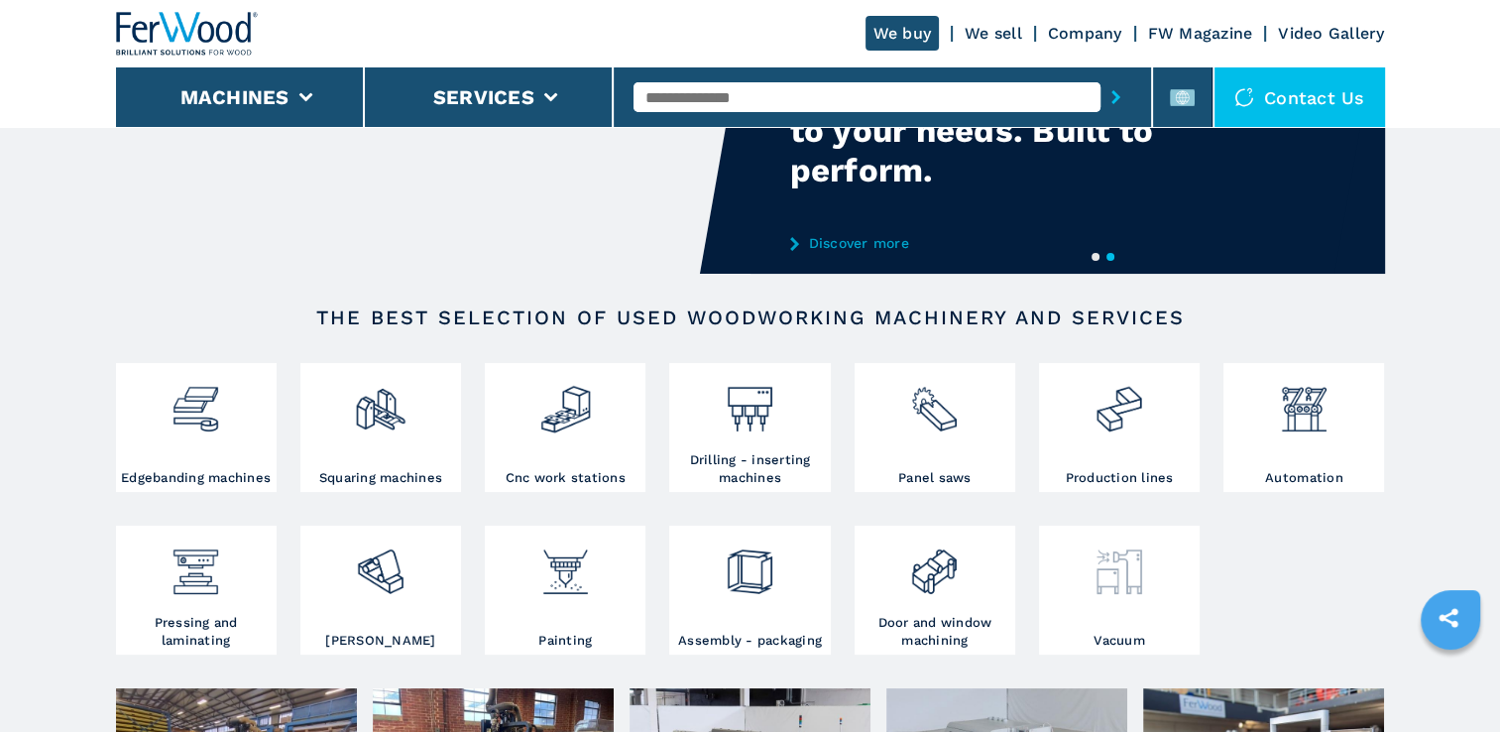
click at [1174, 597] on div at bounding box center [1119, 563] width 151 height 67
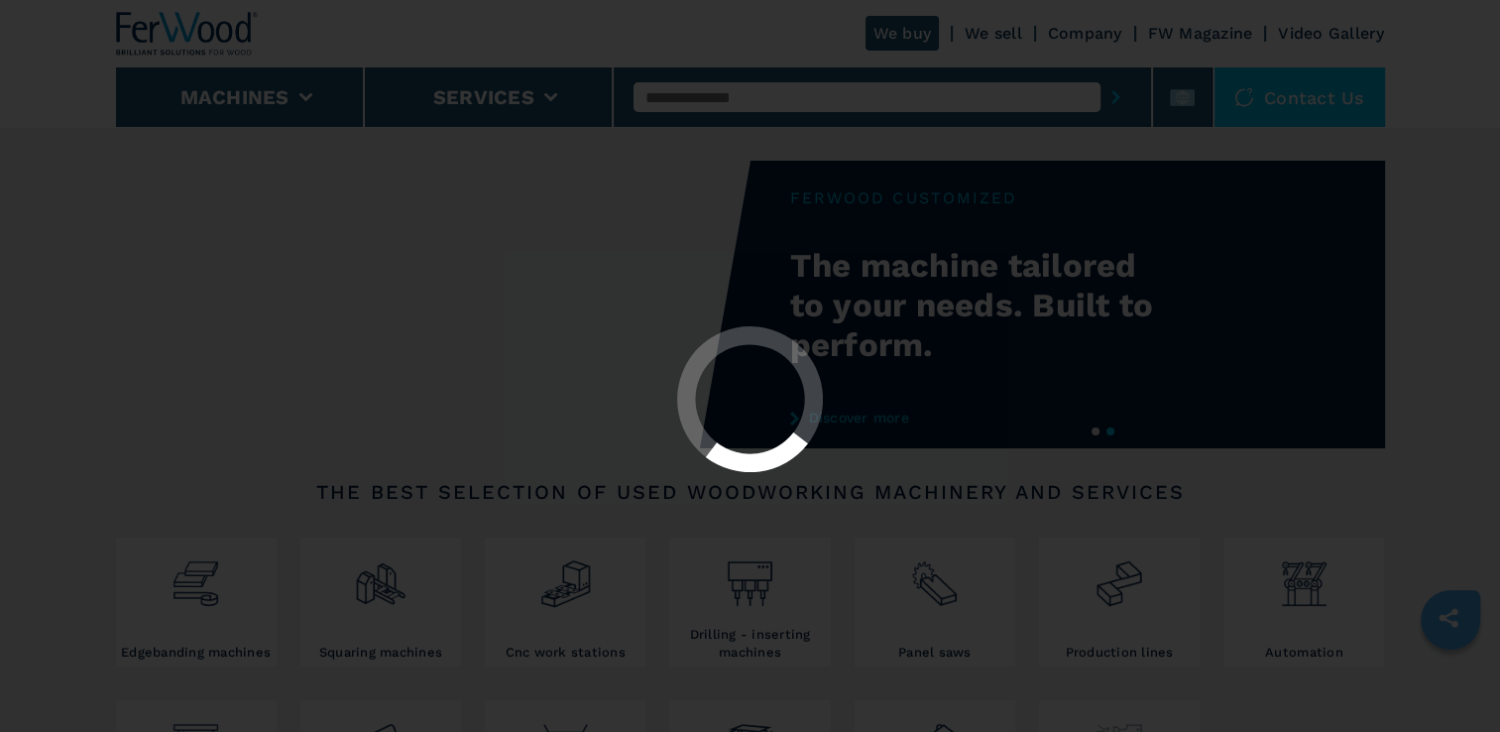
select select "******"
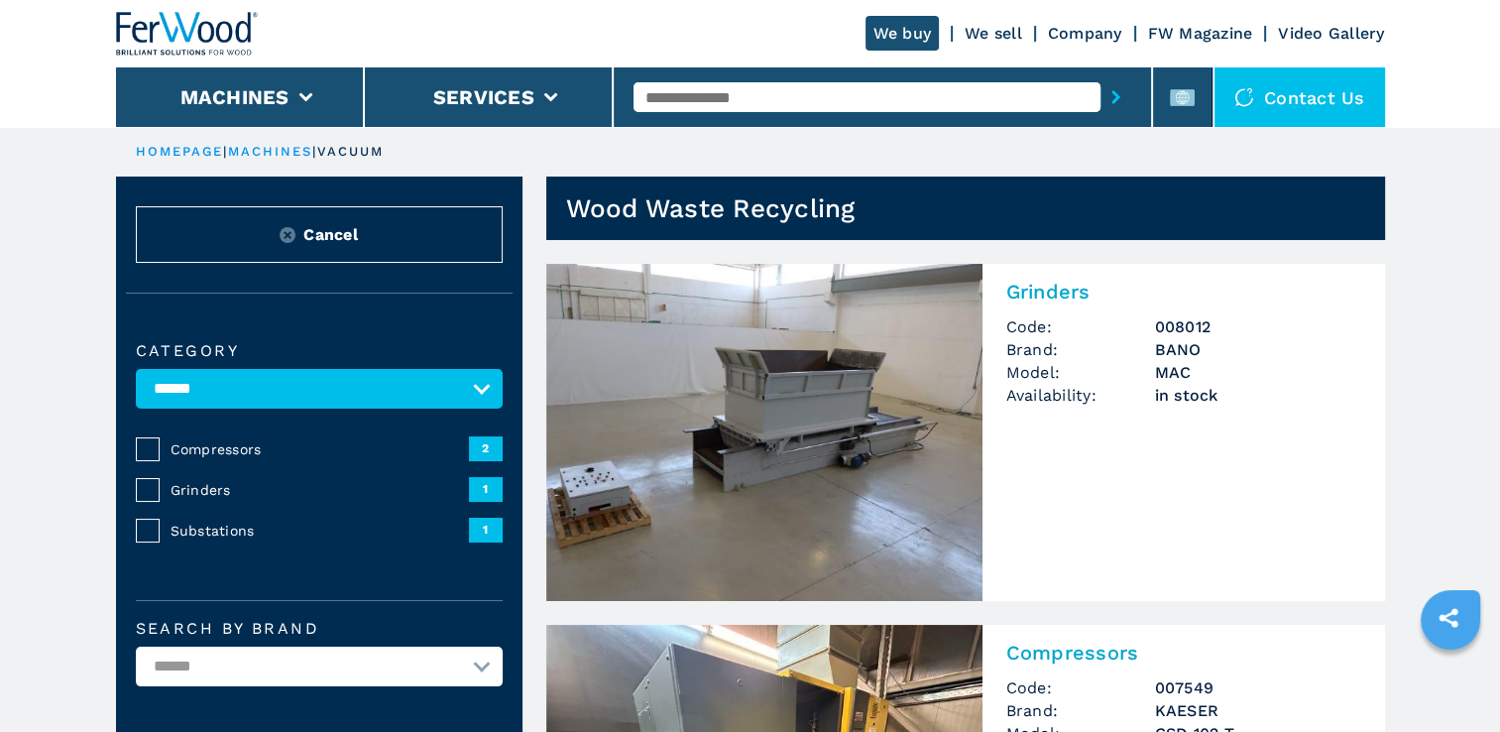
click at [1174, 597] on link "Grinders Code: 008012 Brand: BANO Model: MAC Availability: in stock" at bounding box center [965, 432] width 839 height 337
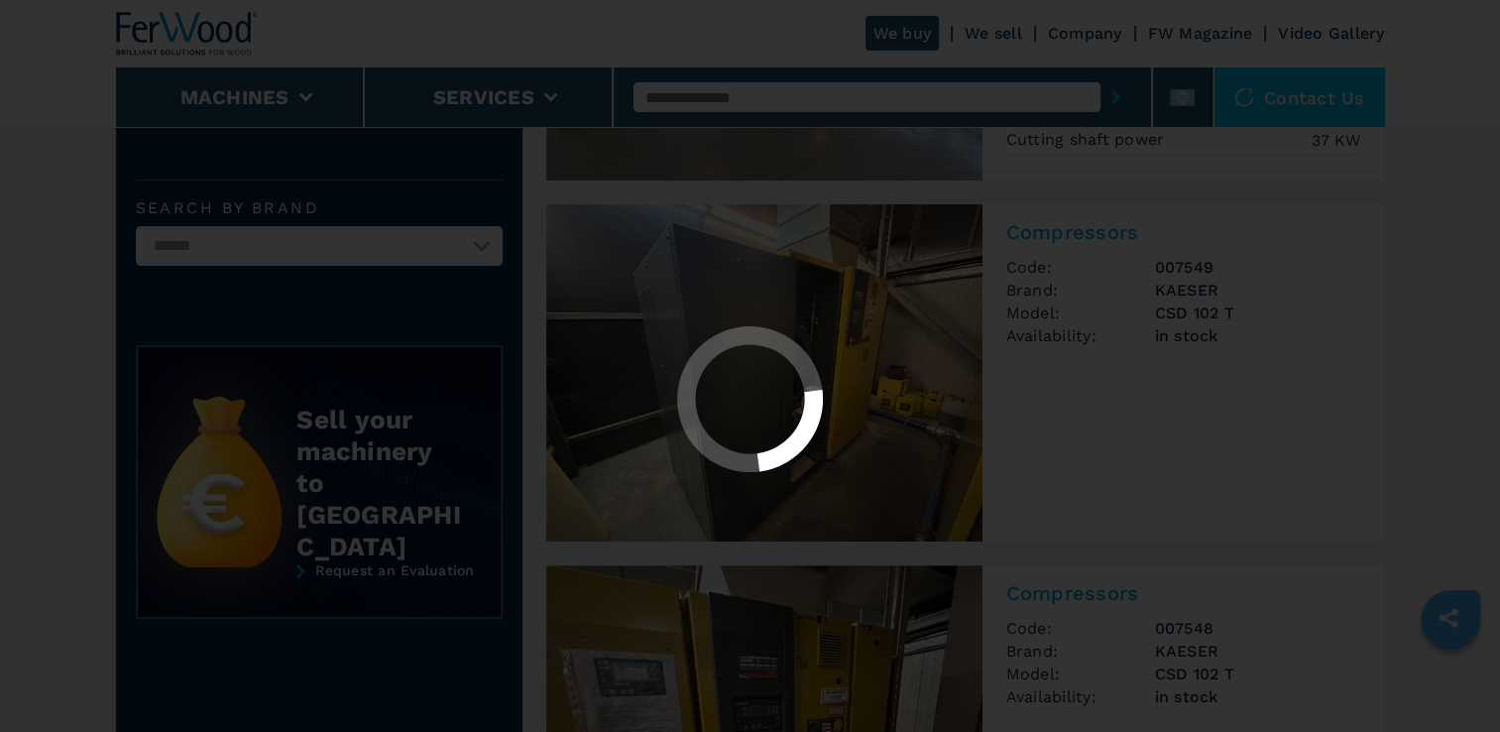
scroll to position [424, 0]
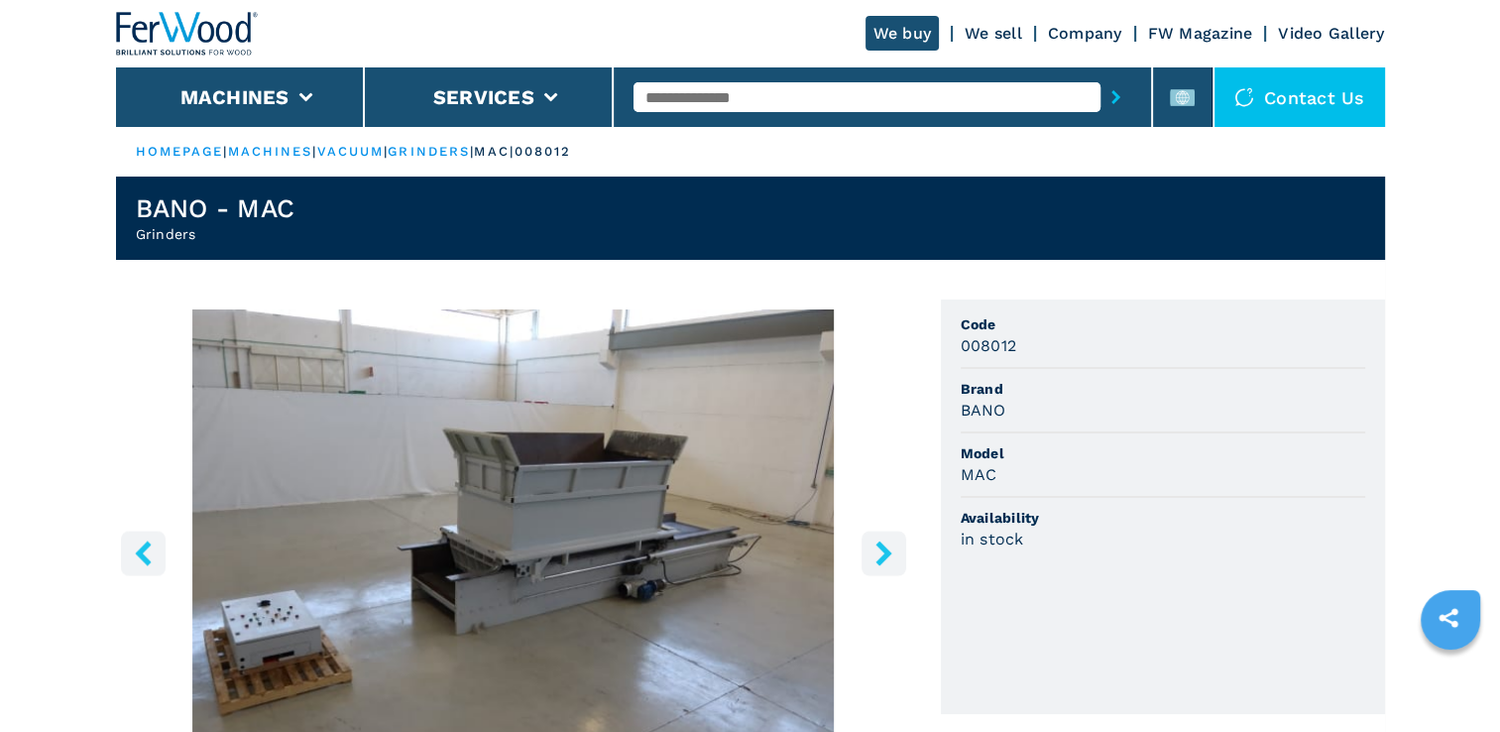
click at [375, 154] on link "vacuum" at bounding box center [350, 151] width 67 height 15
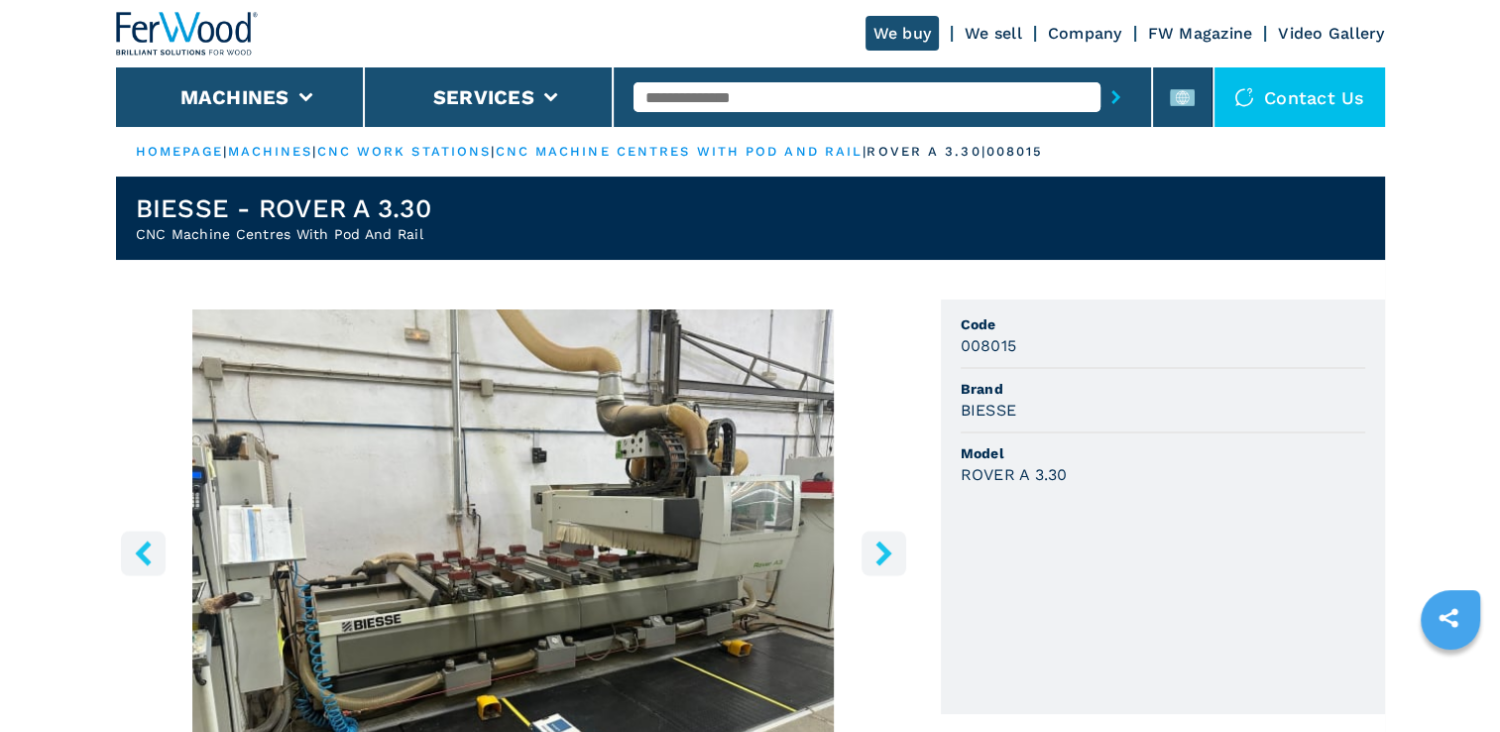
click at [723, 413] on img "Go to Slide 1" at bounding box center [513, 549] width 795 height 481
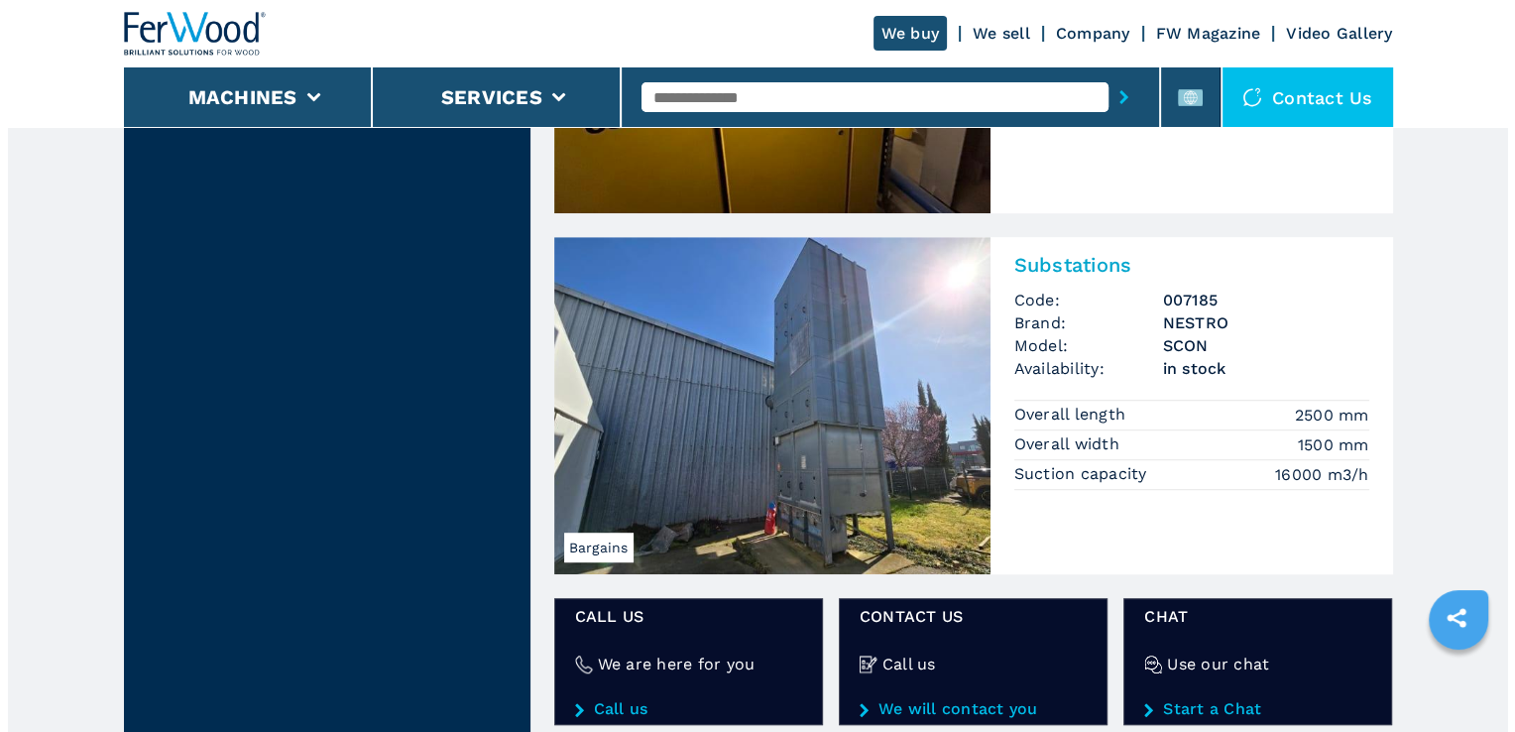
scroll to position [1110, 0]
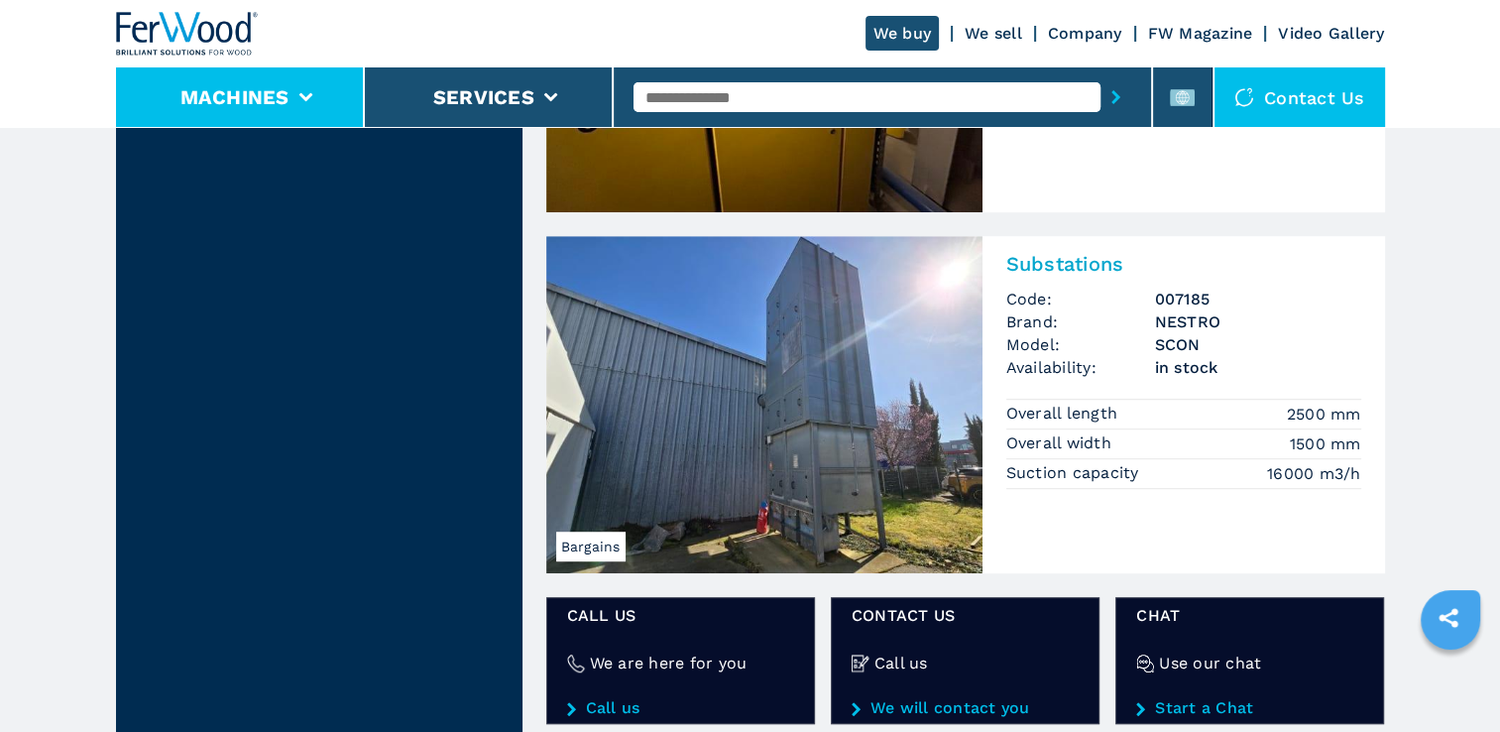
click at [294, 105] on li "Machines" at bounding box center [240, 96] width 249 height 59
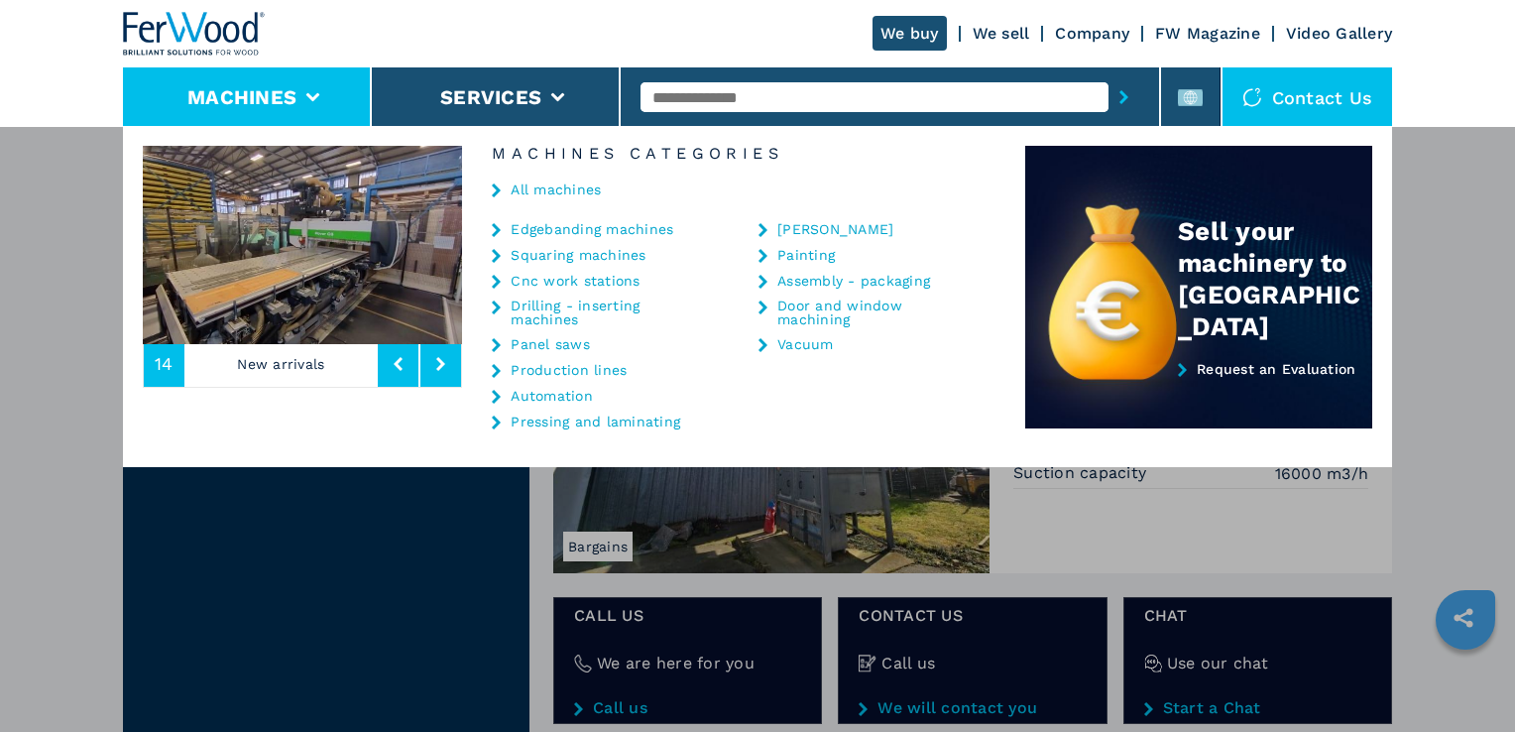
click at [587, 369] on link "Production lines" at bounding box center [568, 370] width 116 height 14
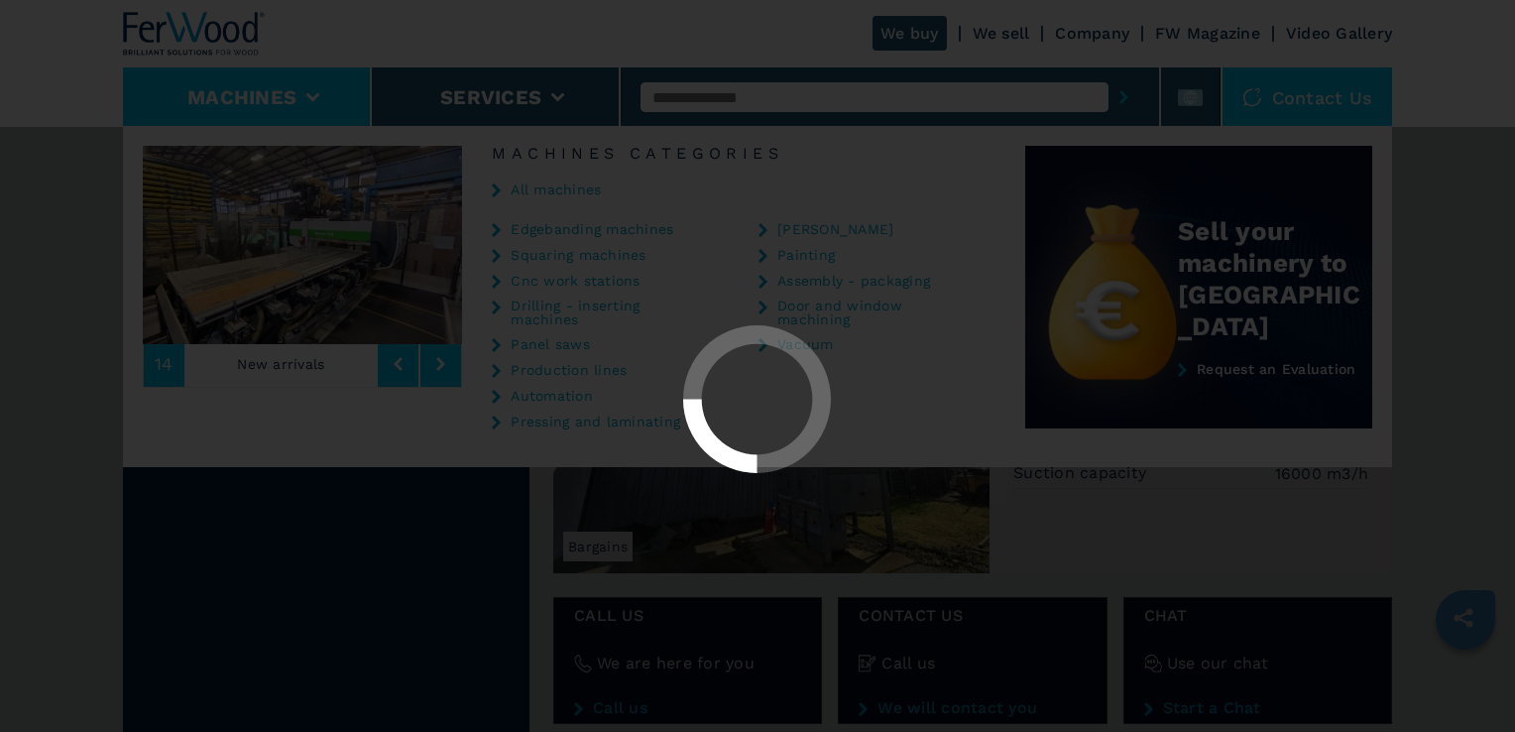
select select "**********"
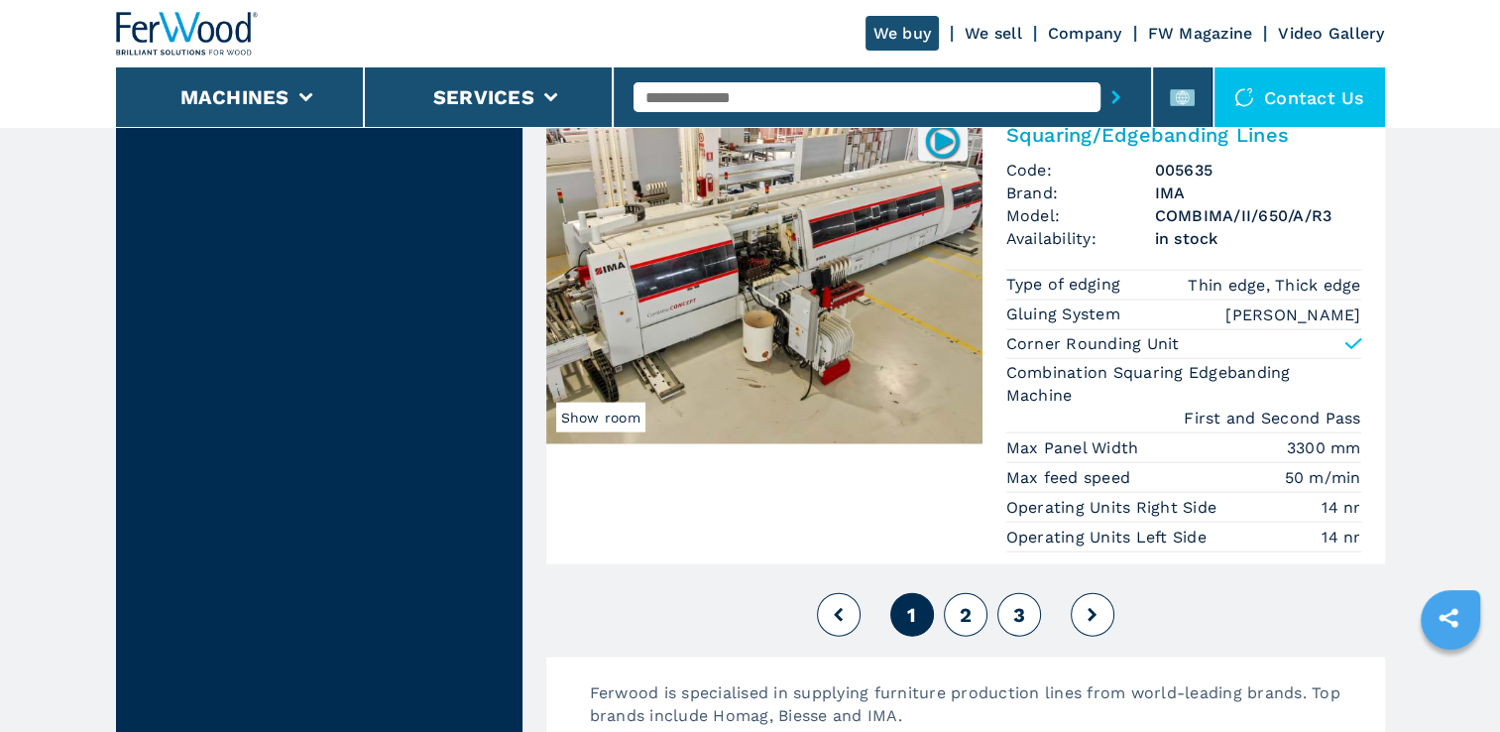
scroll to position [4483, 0]
